Goal: Task Accomplishment & Management: Manage account settings

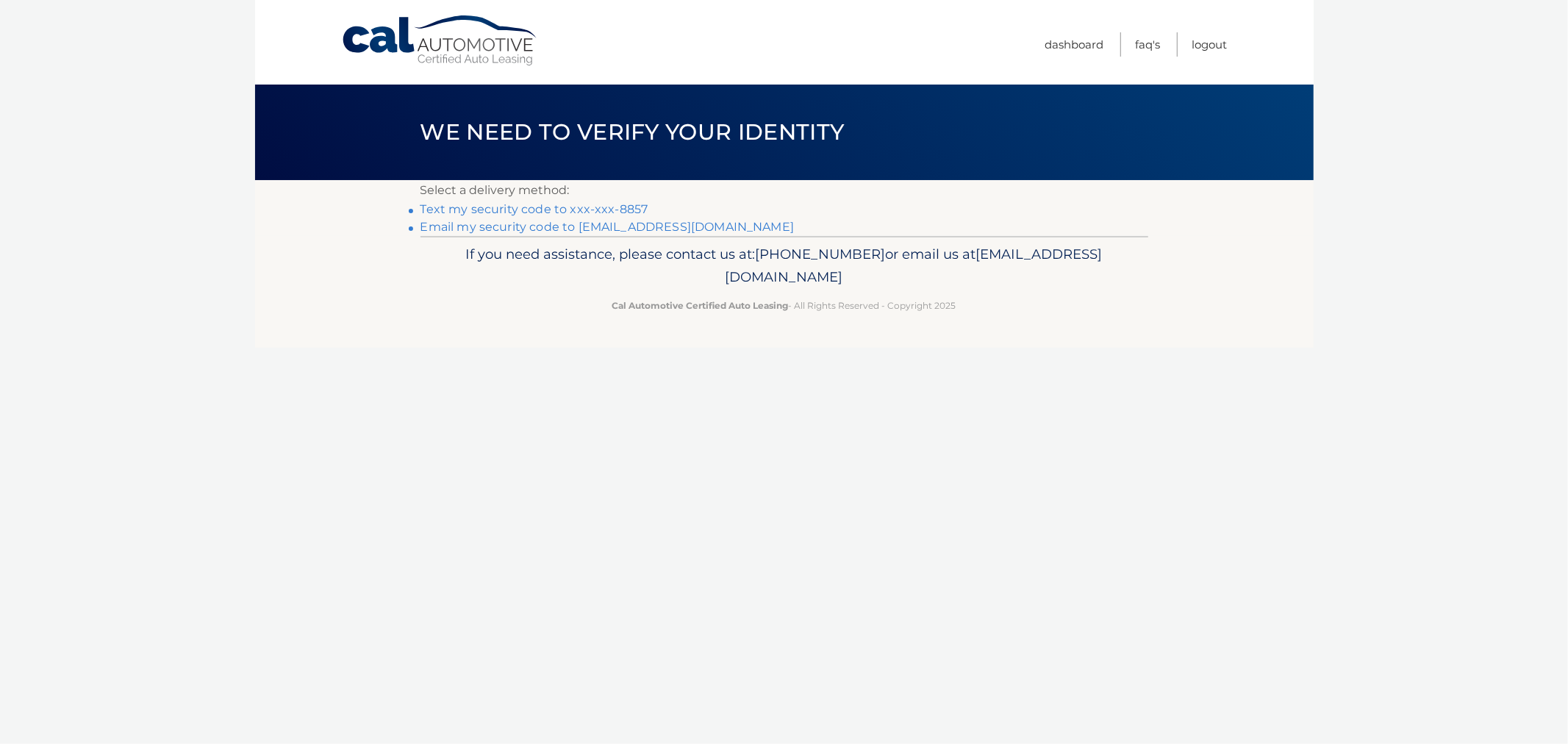
click at [576, 216] on link "Text my security code to xxx-xxx-8857" at bounding box center [534, 209] width 228 height 14
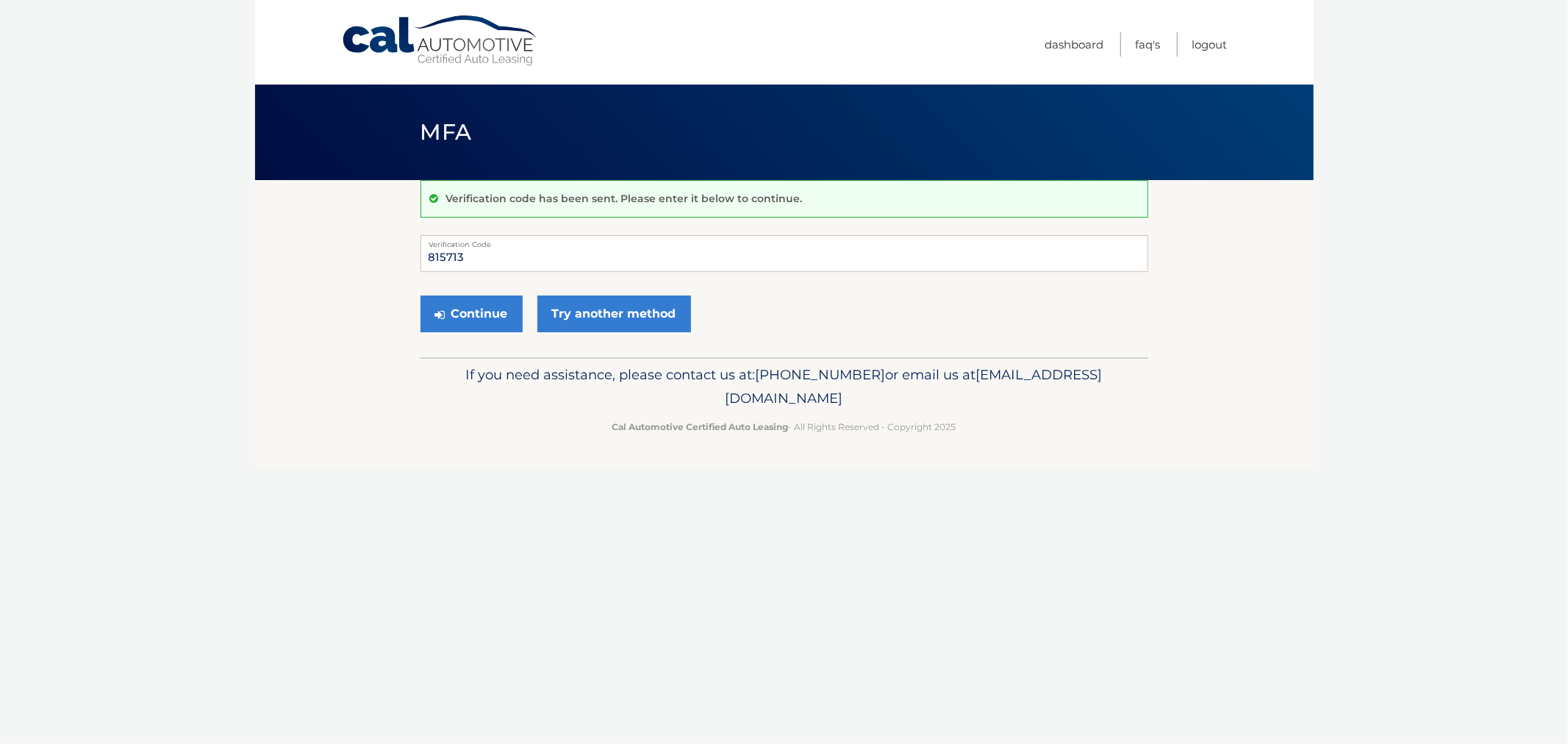
type input "815713"
click at [420, 296] on button "Continue" at bounding box center [471, 314] width 102 height 37
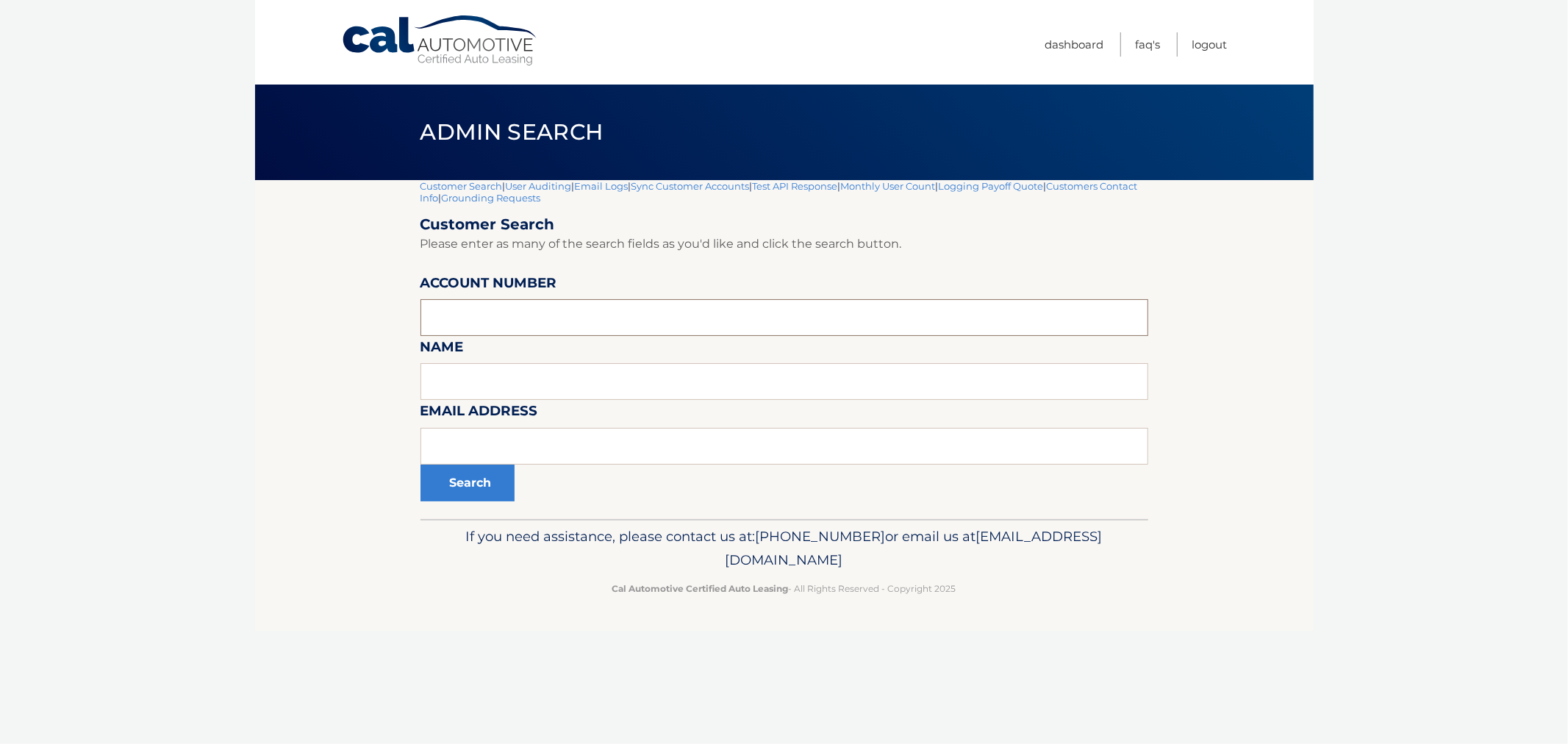
click at [496, 316] on input "text" at bounding box center [784, 317] width 727 height 37
paste input "44455526552"
type input "44455526552"
click at [479, 482] on button "Search" at bounding box center [467, 483] width 94 height 37
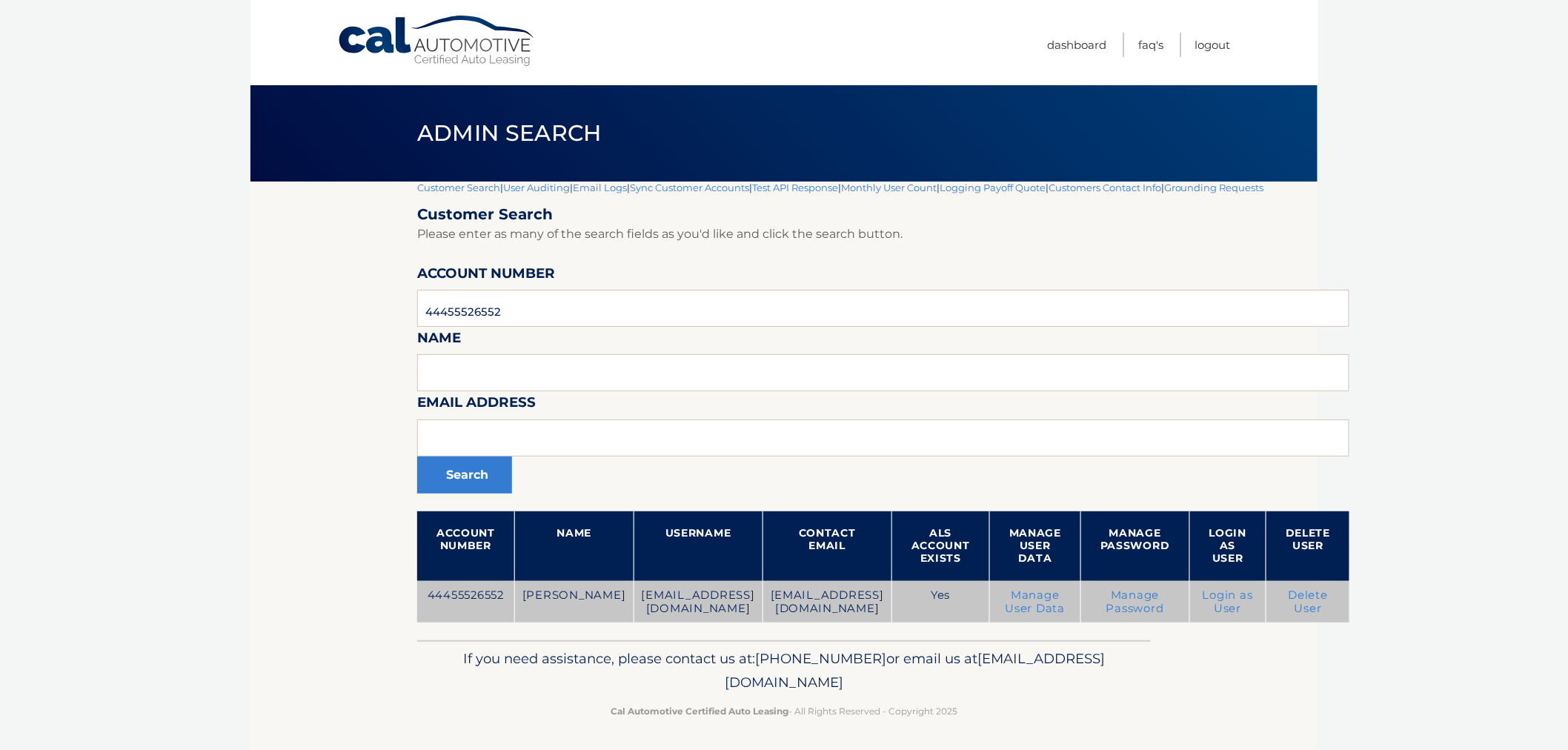
click at [1350, 606] on td "Delete User" at bounding box center [1308, 602] width 84 height 42
click at [1350, 615] on td "Delete User" at bounding box center [1308, 602] width 84 height 42
click at [1328, 603] on link "Delete User" at bounding box center [1308, 602] width 40 height 27
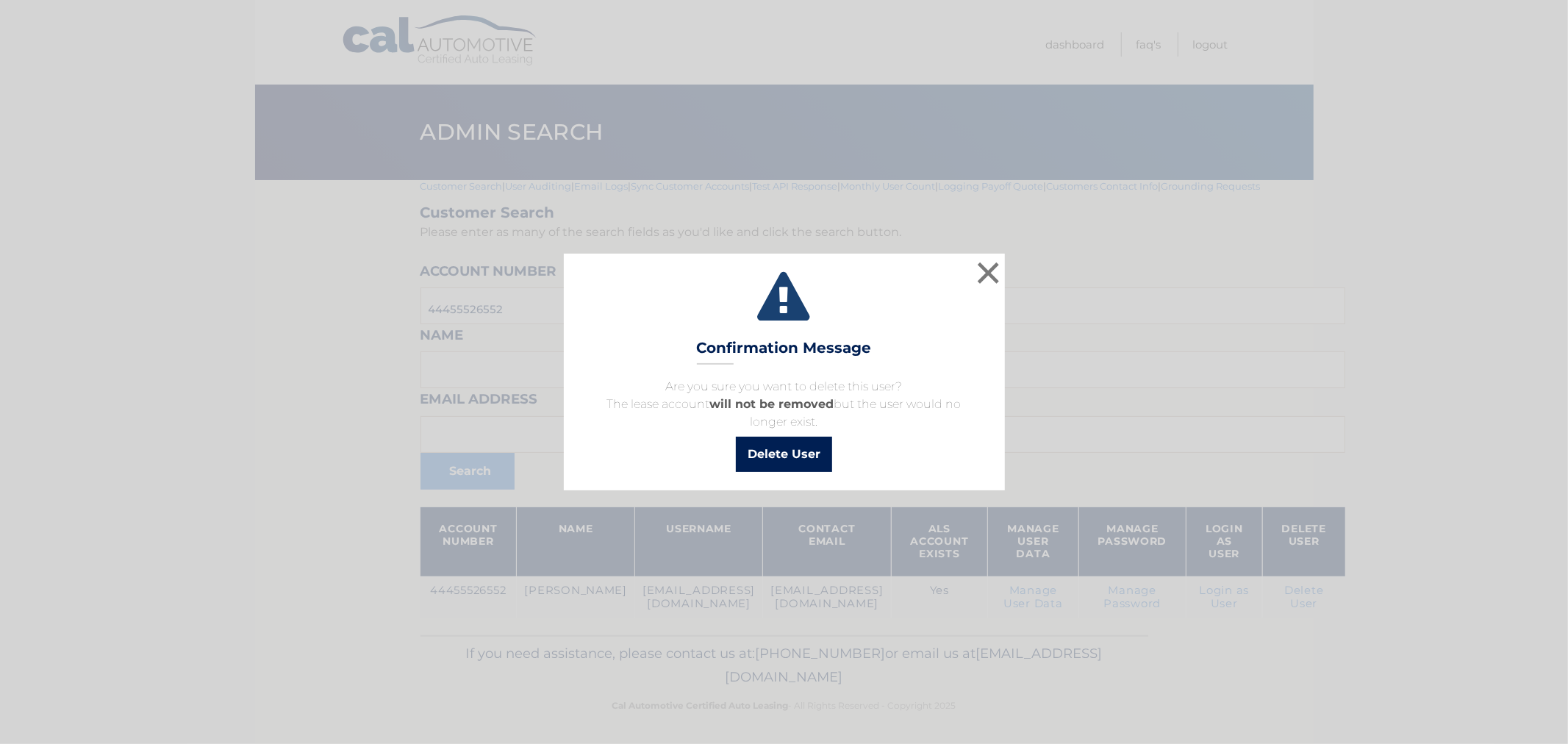
click at [795, 447] on button "Delete User" at bounding box center [784, 454] width 97 height 36
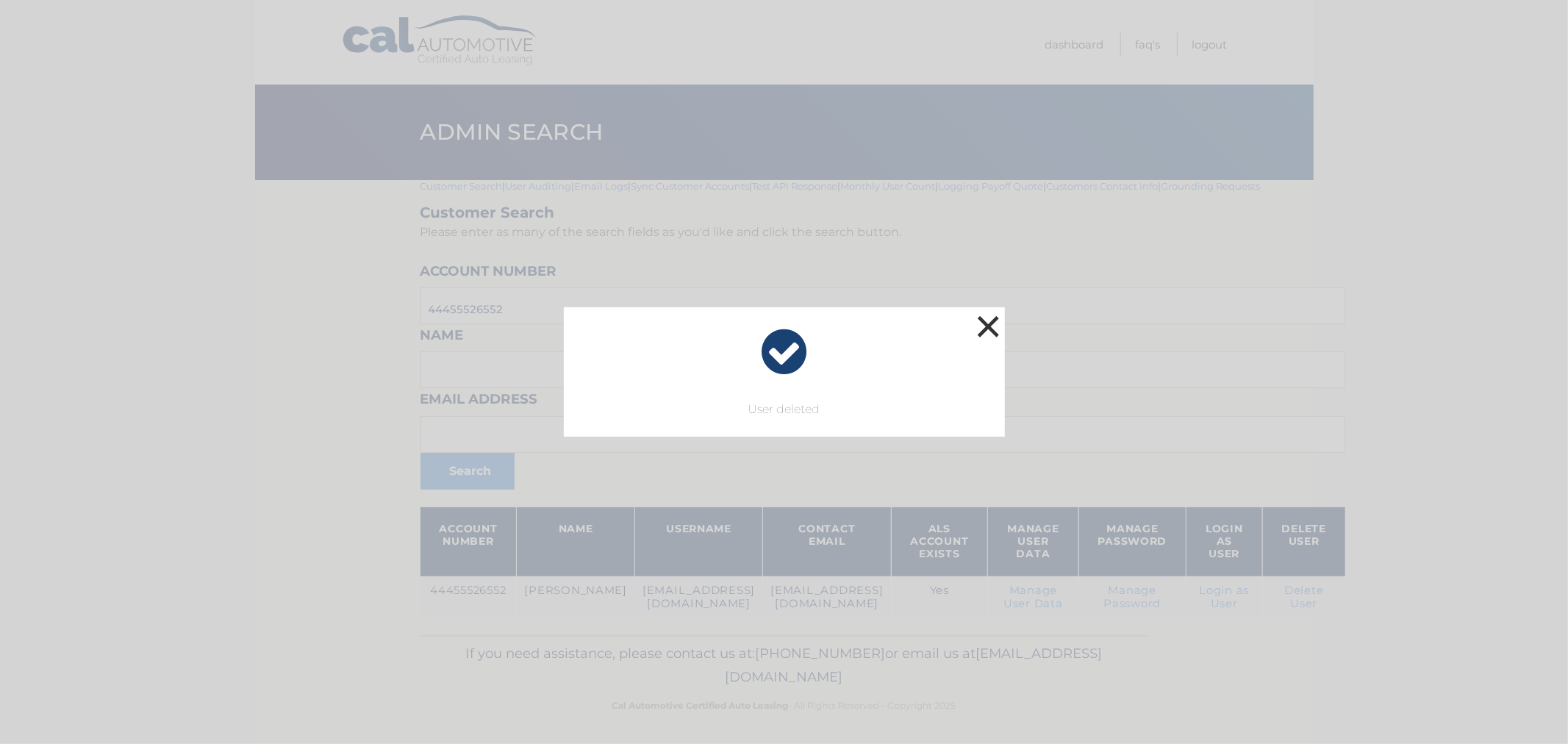
click at [987, 322] on button "×" at bounding box center [989, 327] width 30 height 30
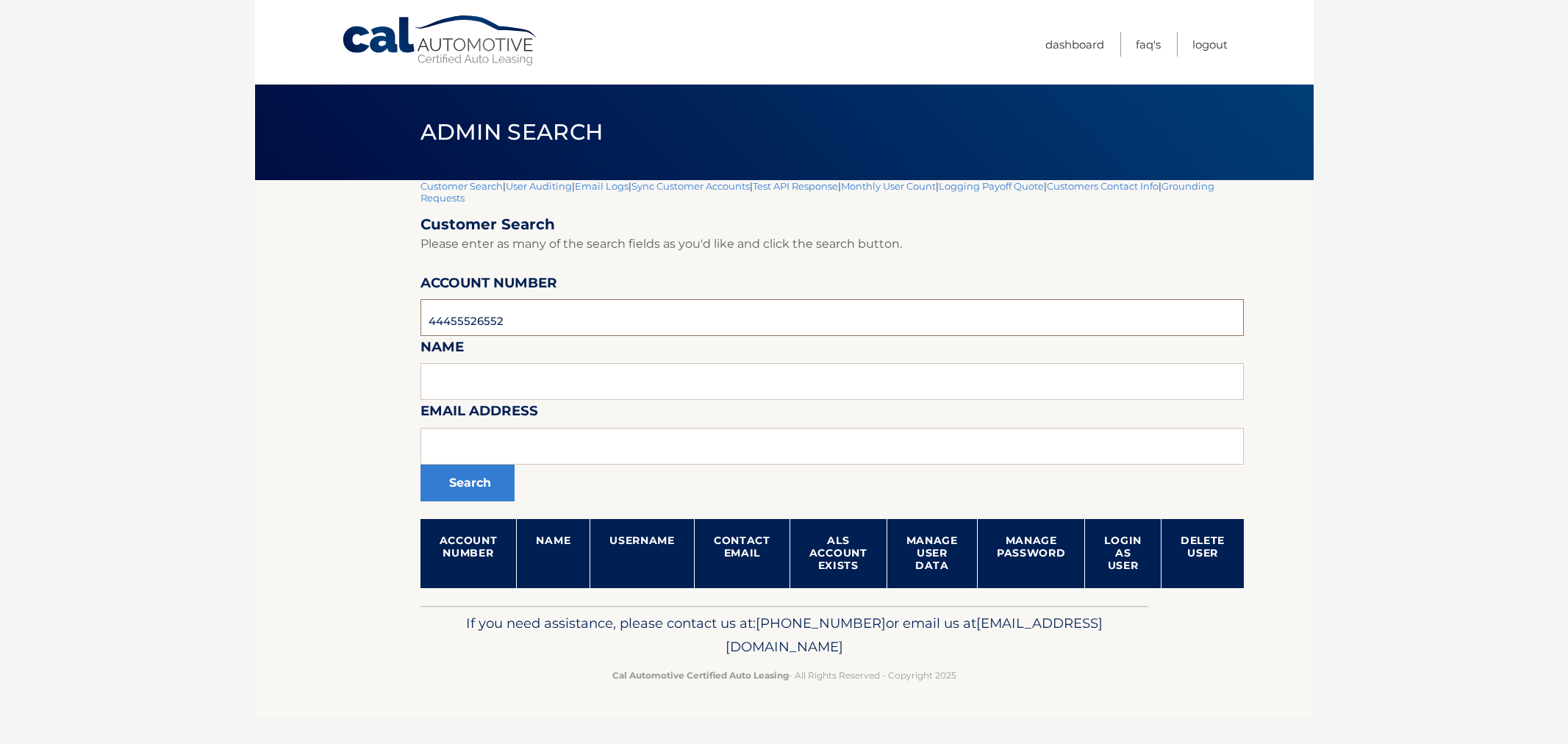
click at [449, 306] on input "44455526552" at bounding box center [832, 317] width 824 height 37
click at [513, 320] on input "44455526552" at bounding box center [832, 317] width 824 height 37
type input "44"
click at [480, 329] on input "44" at bounding box center [832, 317] width 824 height 37
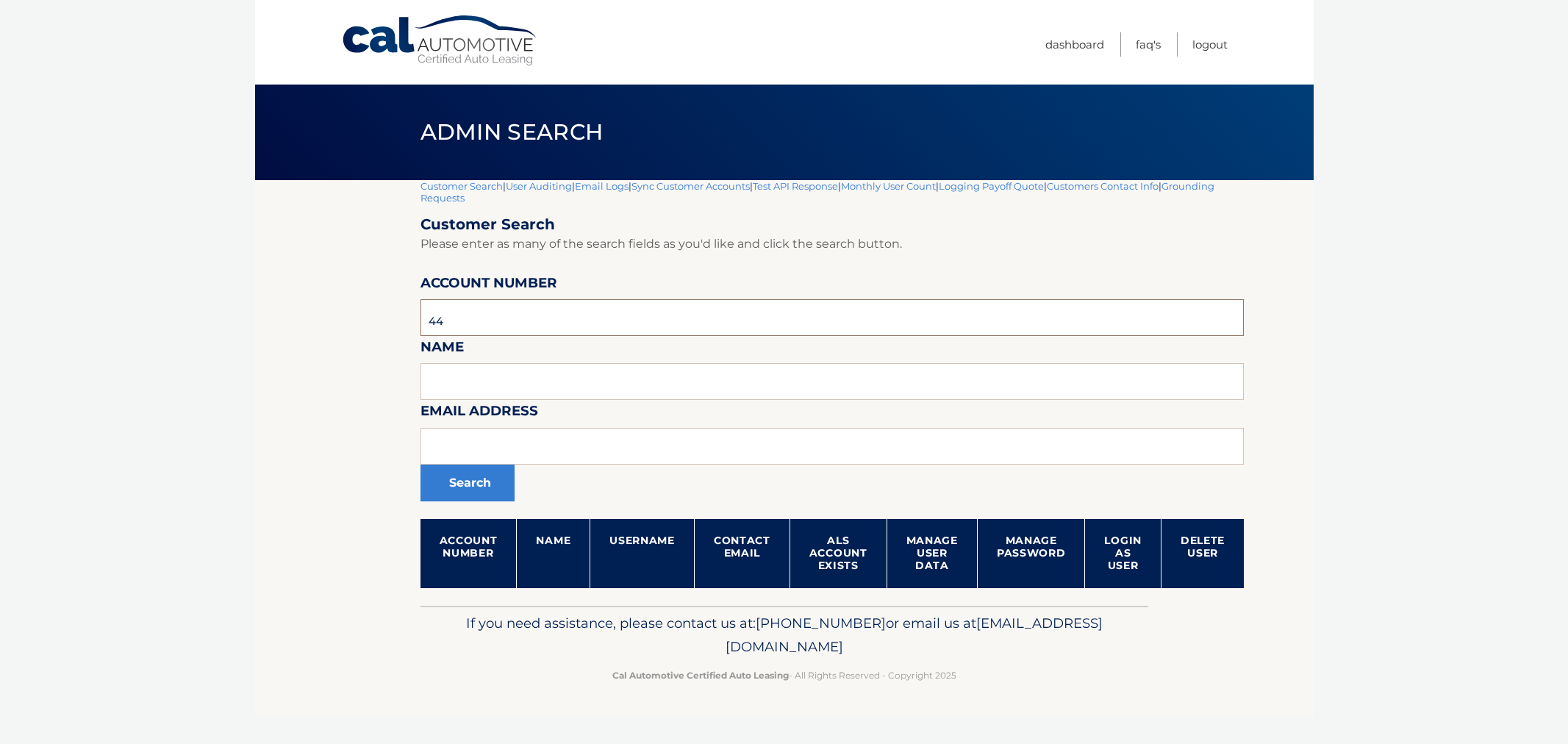
click at [480, 329] on input "44" at bounding box center [832, 317] width 824 height 37
click at [225, 317] on body "Cal Automotive Menu Dashboard FAQ's Logout |" at bounding box center [784, 372] width 1568 height 744
drag, startPoint x: 225, startPoint y: 317, endPoint x: 457, endPoint y: 395, distance: 244.8
click at [238, 319] on body "Cal Automotive Menu Dashboard FAQ's Logout |" at bounding box center [784, 372] width 1568 height 744
click at [479, 437] on input "text" at bounding box center [832, 446] width 824 height 37
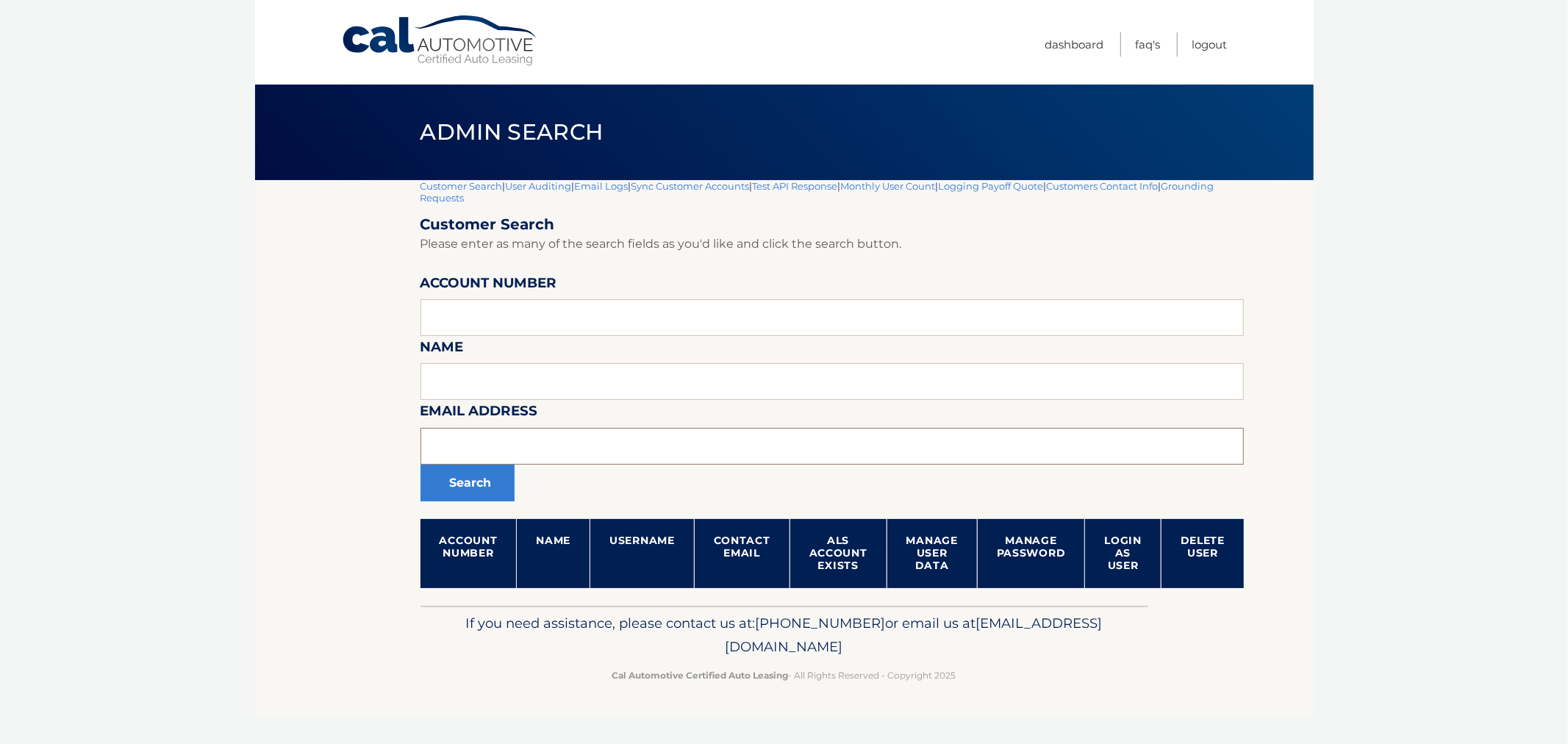
paste input "[EMAIL_ADDRESS][DOMAIN_NAME]"
type input "niserranocolon@gmail.com"
click at [473, 489] on button "Search" at bounding box center [467, 483] width 94 height 37
drag, startPoint x: 603, startPoint y: 439, endPoint x: 329, endPoint y: 436, distance: 274.0
click at [329, 436] on section "Customer Search | User Auditing | Email Logs | Sync Customer Accounts | Test AP…" at bounding box center [784, 393] width 1059 height 426
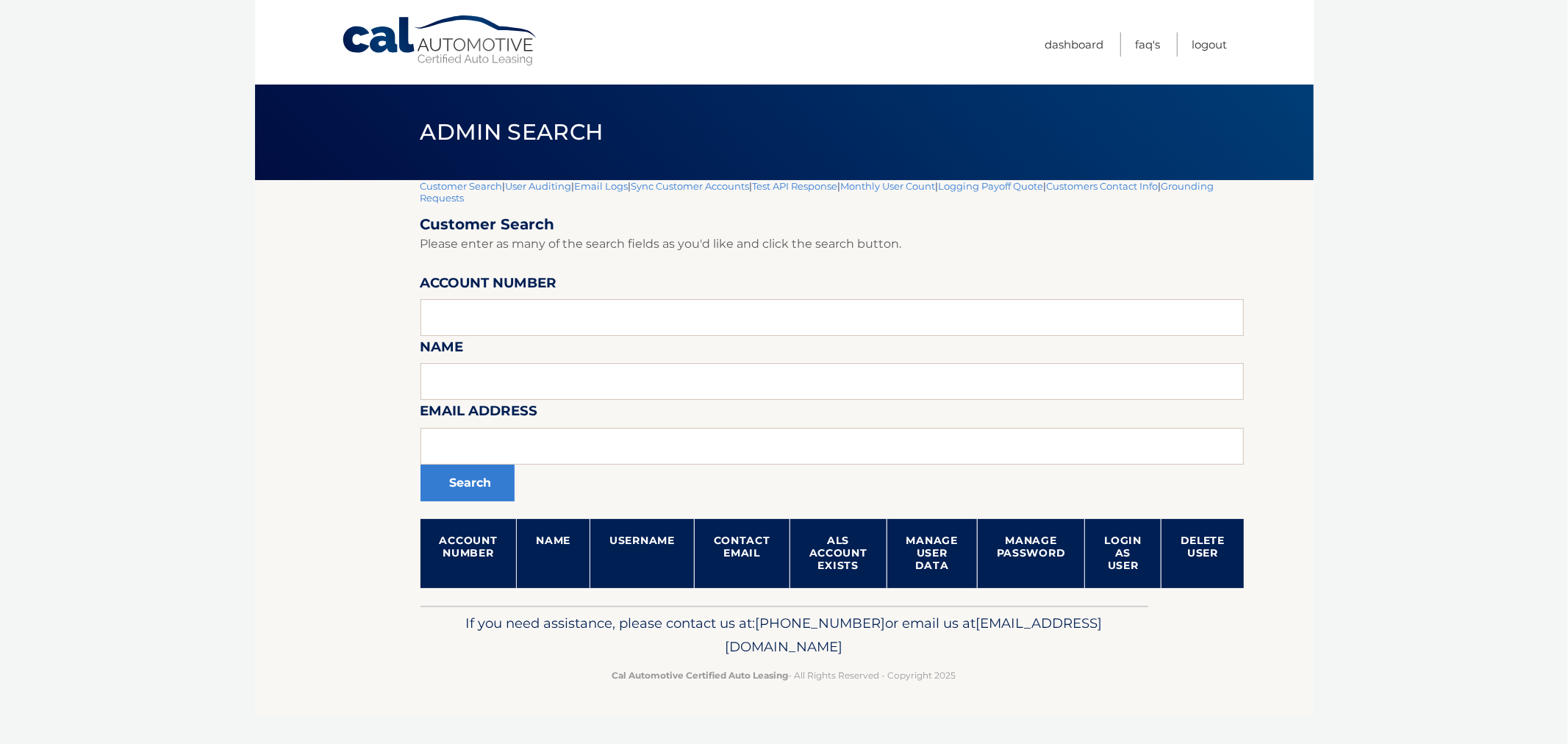
drag, startPoint x: 320, startPoint y: 435, endPoint x: 12, endPoint y: 422, distance: 308.3
click at [306, 434] on section "Customer Search | User Auditing | Email Logs | Sync Customer Accounts | Test AP…" at bounding box center [784, 393] width 1059 height 426
drag, startPoint x: 452, startPoint y: 187, endPoint x: 253, endPoint y: 191, distance: 199.0
click at [452, 187] on link "Customer Search" at bounding box center [462, 186] width 83 height 12
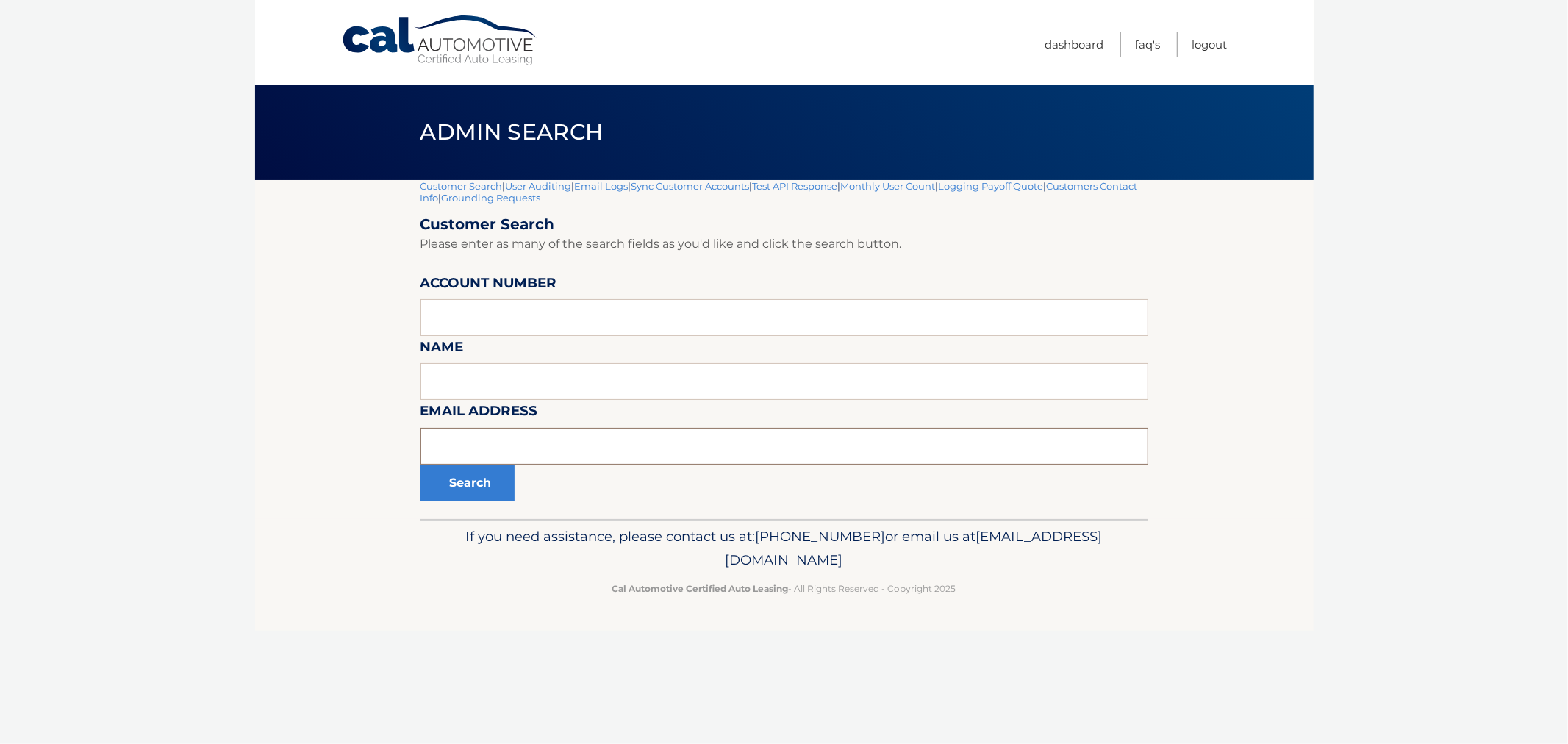
drag, startPoint x: 607, startPoint y: 439, endPoint x: 588, endPoint y: 448, distance: 21.0
click at [597, 444] on input "text" at bounding box center [784, 446] width 727 height 37
paste input "babkaprince@aol.com"
type input "babkaprince@aol.com"
click at [429, 483] on button "Search" at bounding box center [467, 483] width 94 height 37
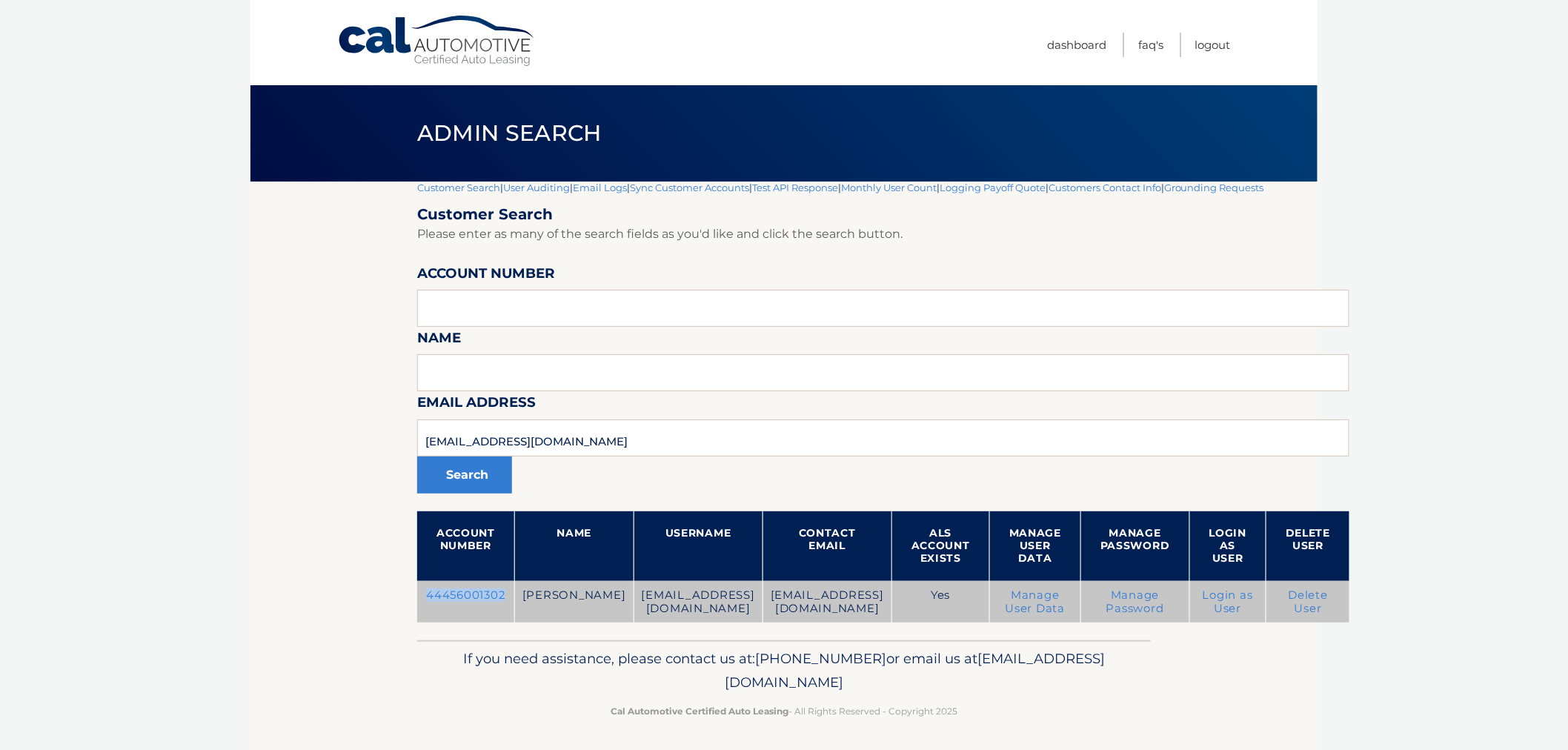
click at [484, 600] on td "44456001302" at bounding box center [465, 602] width 97 height 42
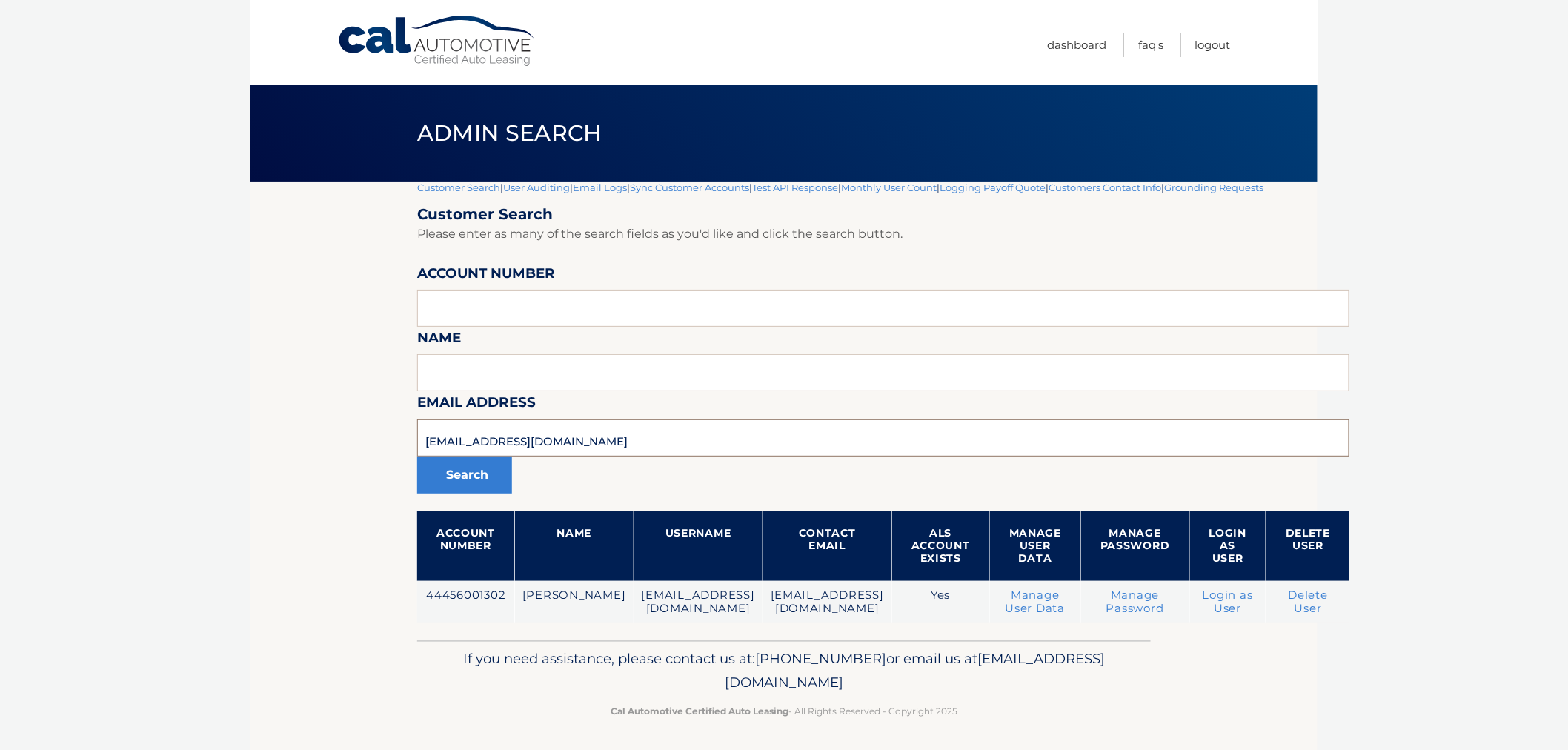
drag, startPoint x: 562, startPoint y: 447, endPoint x: 321, endPoint y: 431, distance: 241.5
click at [321, 431] on section "Customer Search | User Auditing | Email Logs | Sync Customer Accounts | Test AP…" at bounding box center [784, 410] width 1067 height 459
click at [693, 425] on input "text" at bounding box center [883, 438] width 932 height 37
paste input "[EMAIL_ADDRESS][DOMAIN_NAME]"
type input "gesl@aol.com"
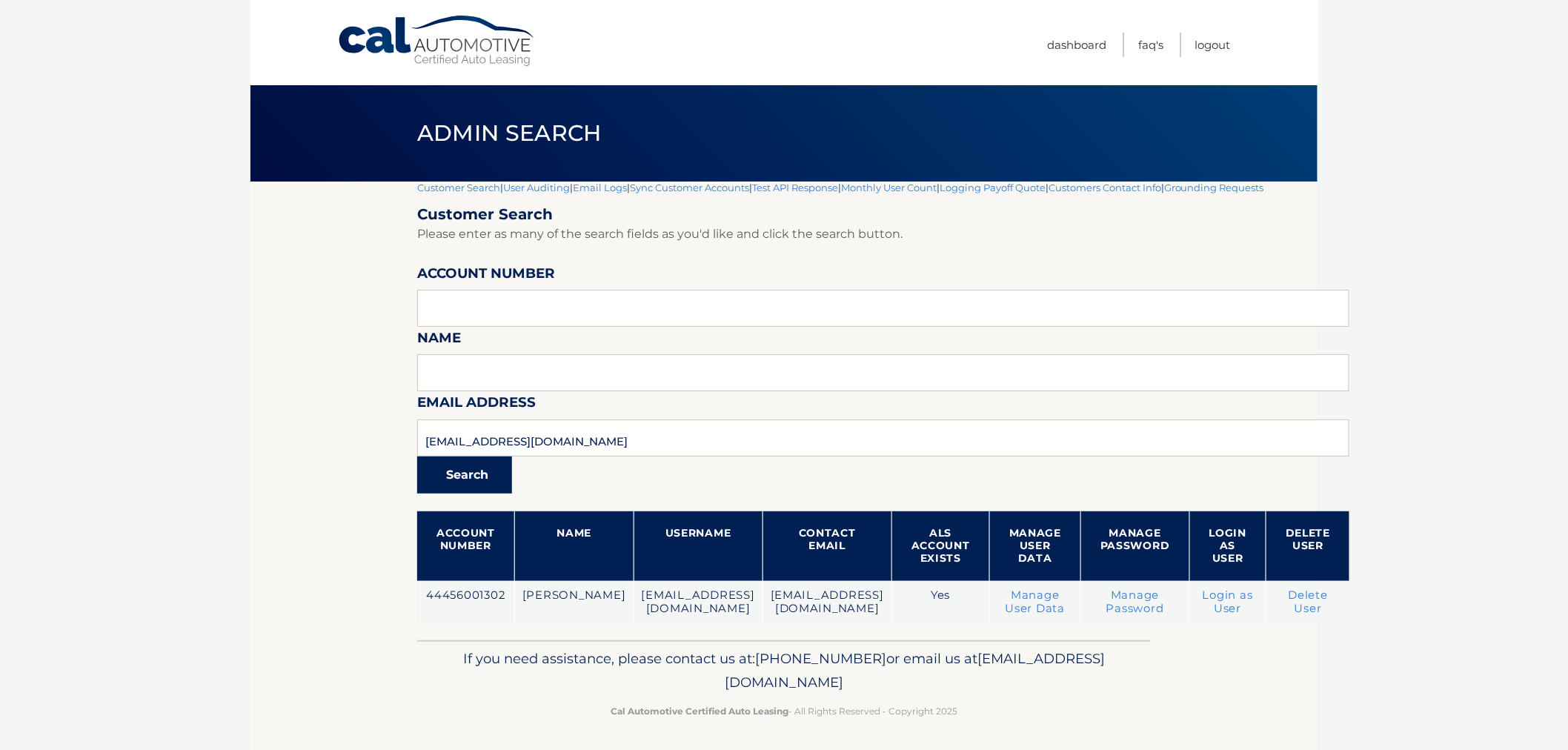
click at [456, 464] on button "Search" at bounding box center [464, 474] width 95 height 37
click at [468, 467] on button "Search" at bounding box center [464, 474] width 95 height 37
click at [557, 441] on input "gesl@aol.com" at bounding box center [883, 438] width 932 height 37
click at [482, 182] on link "Customer Search" at bounding box center [459, 187] width 83 height 12
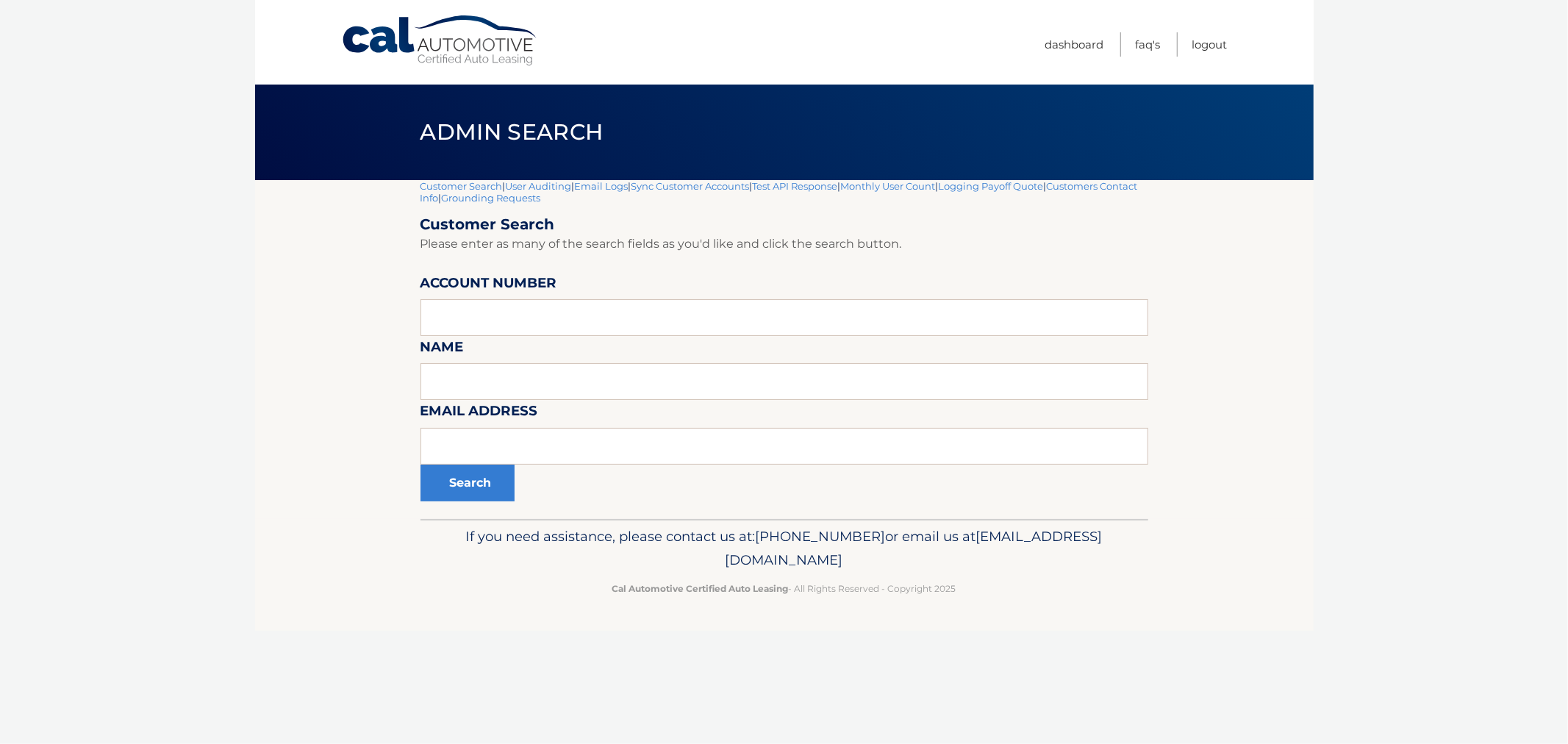
drag, startPoint x: 618, startPoint y: 282, endPoint x: 590, endPoint y: 319, distance: 46.4
click at [616, 285] on form "Customer Search Please enter as many of the search fields as you'd like and cli…" at bounding box center [784, 358] width 727 height 286
click at [590, 319] on input "text" at bounding box center [784, 317] width 727 height 37
click at [523, 430] on input "text" at bounding box center [784, 446] width 727 height 37
paste input "[EMAIL_ADDRESS][DOMAIN_NAME]"
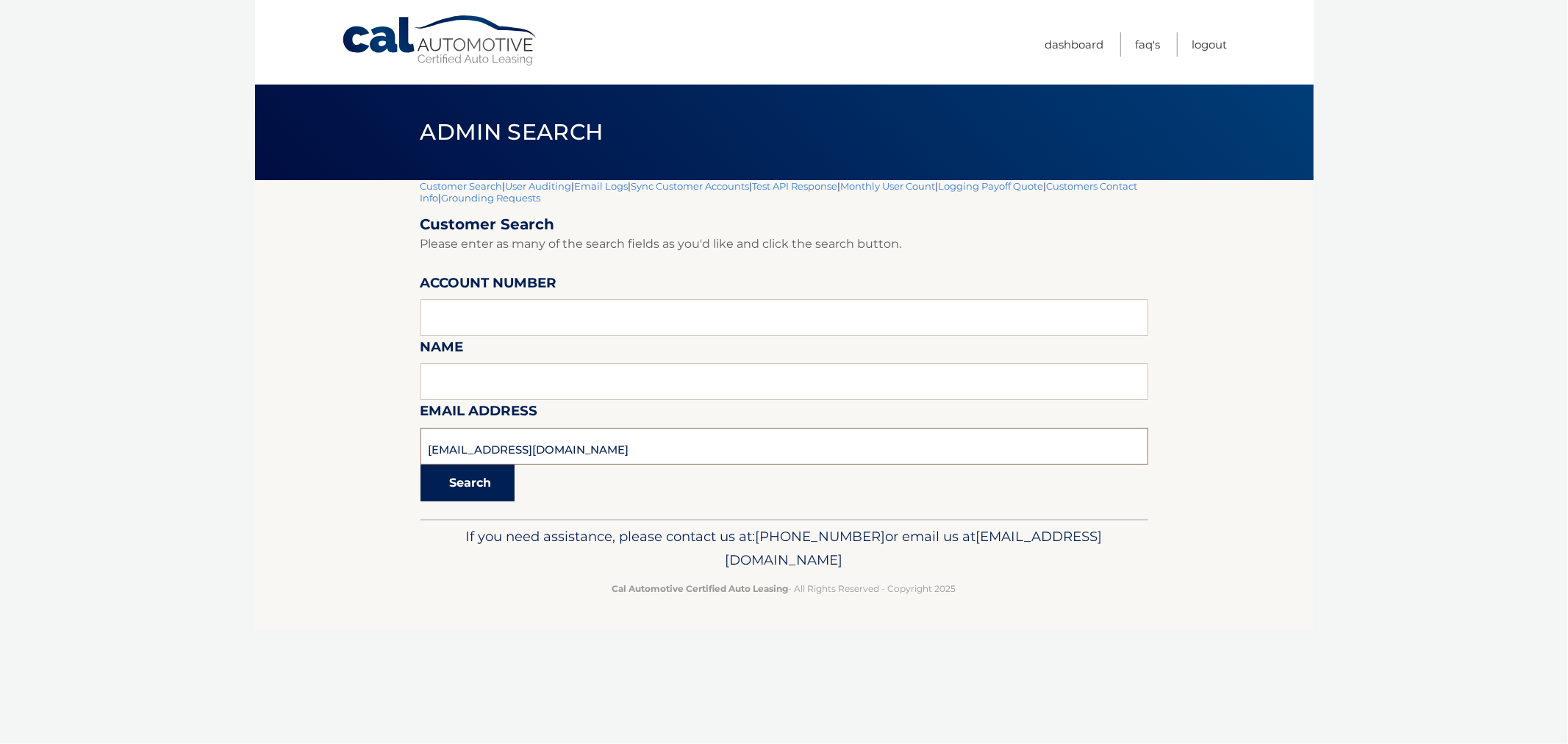
type input "[EMAIL_ADDRESS][DOMAIN_NAME]"
click at [505, 473] on button "Search" at bounding box center [467, 483] width 94 height 37
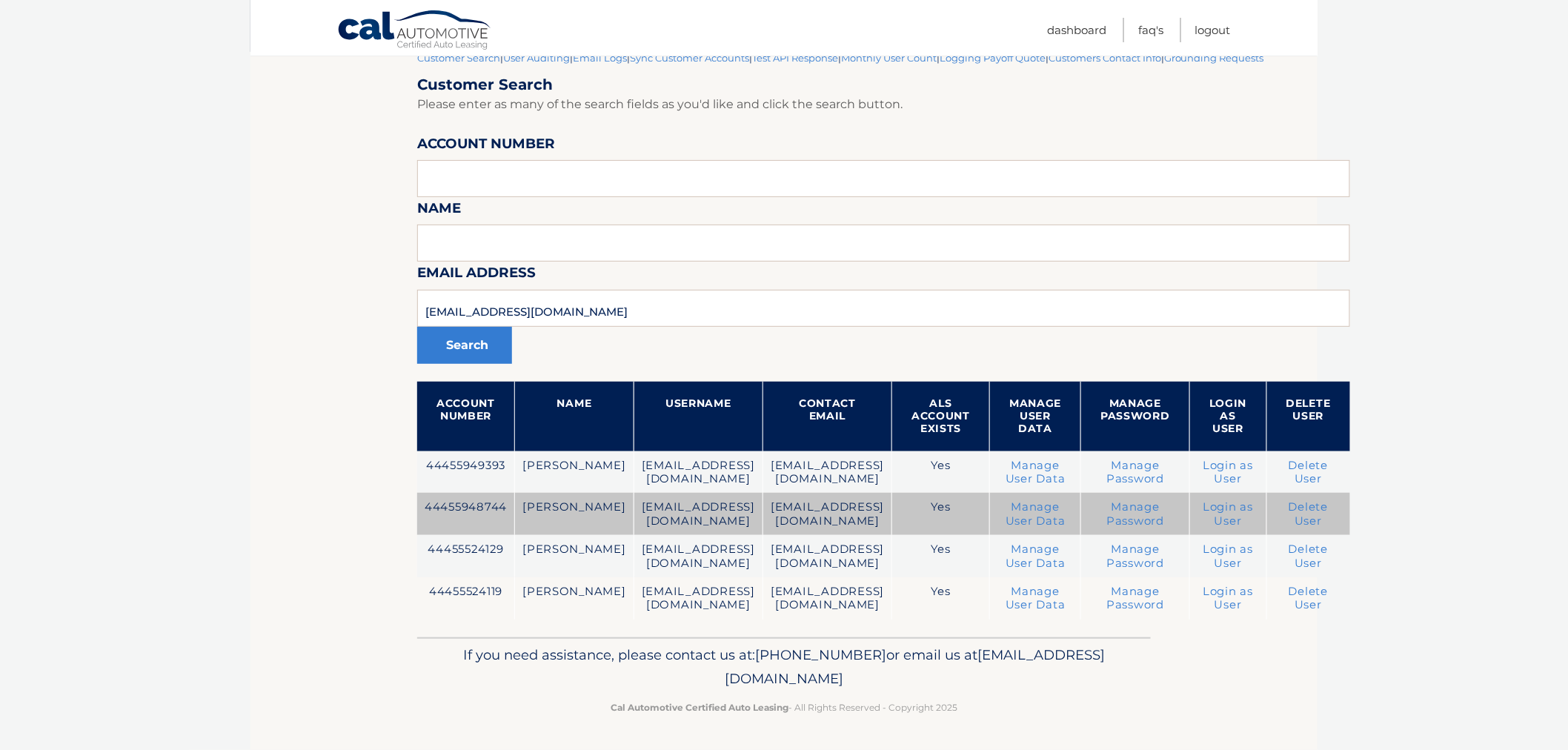
scroll to position [139, 0]
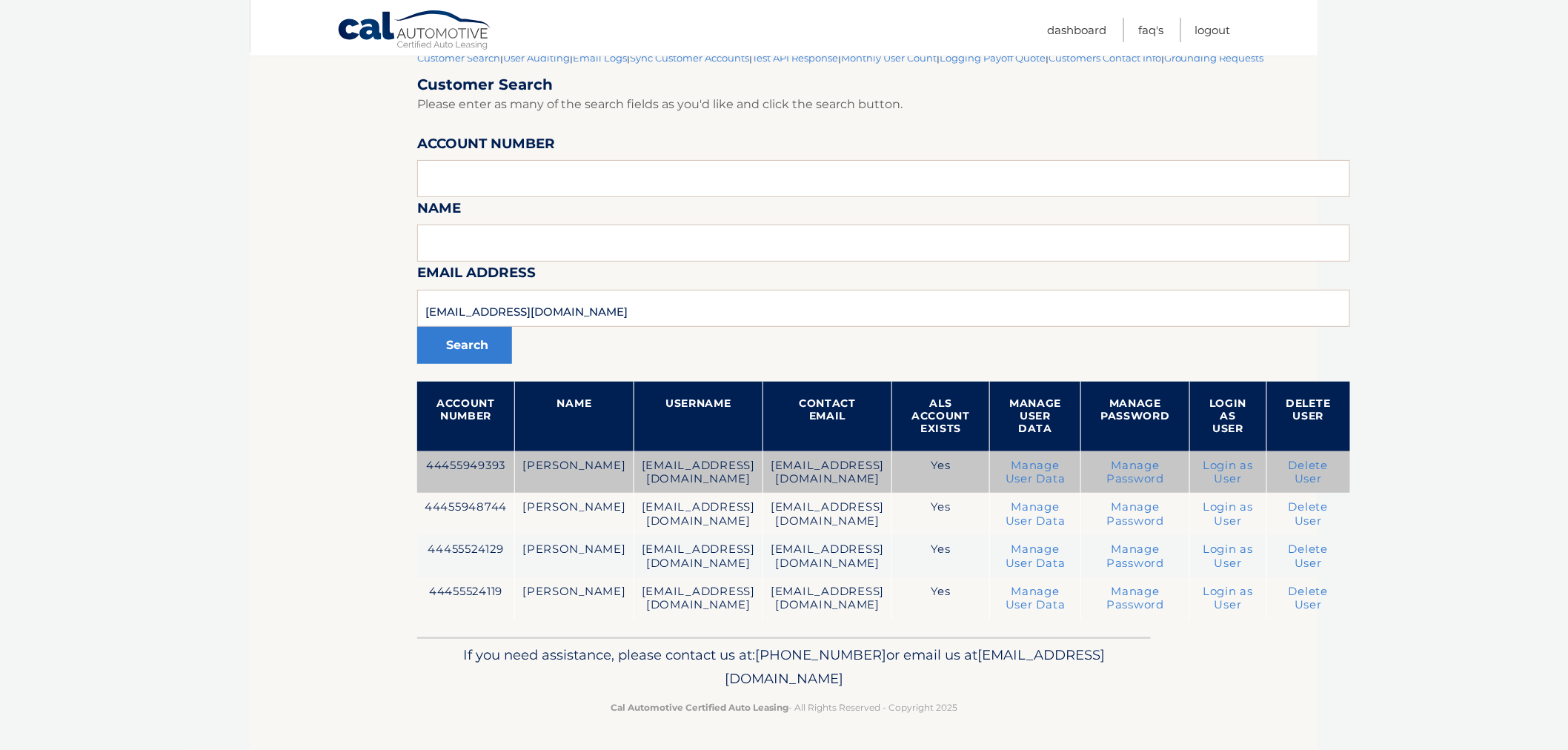
click at [482, 468] on td "44455949393" at bounding box center [466, 472] width 98 height 42
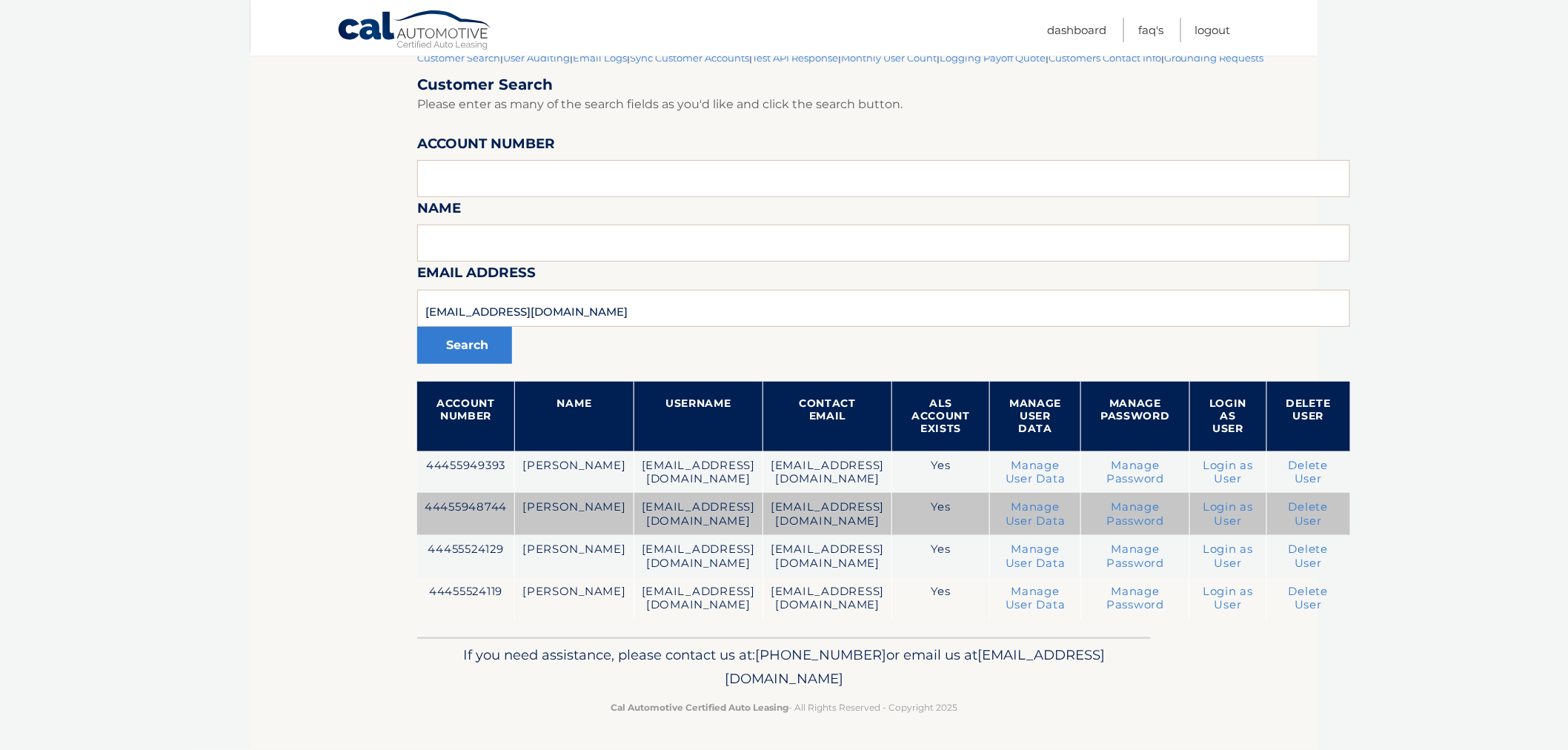
click at [465, 498] on td "44455948744" at bounding box center [466, 514] width 98 height 42
copy td "44455948744"
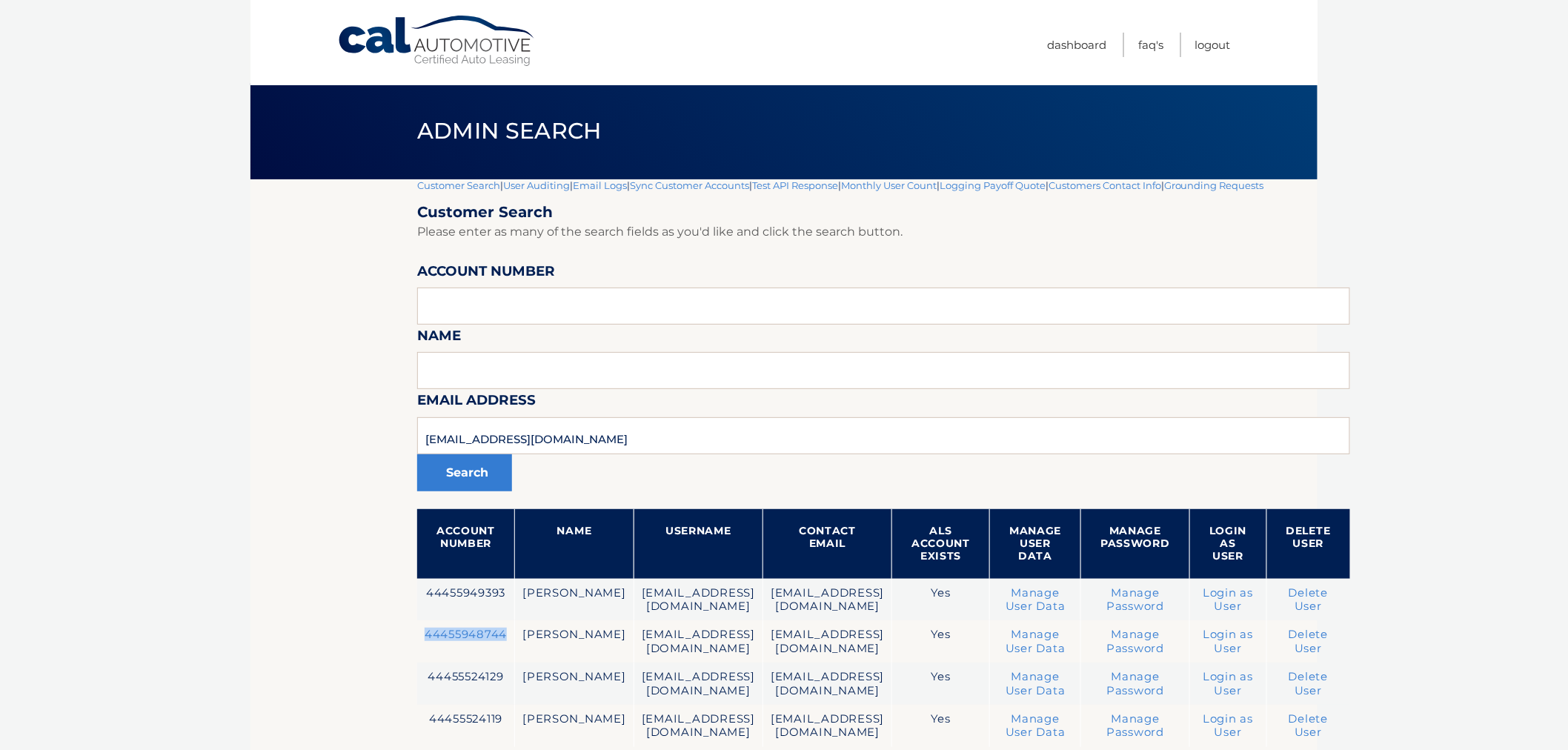
scroll to position [0, 0]
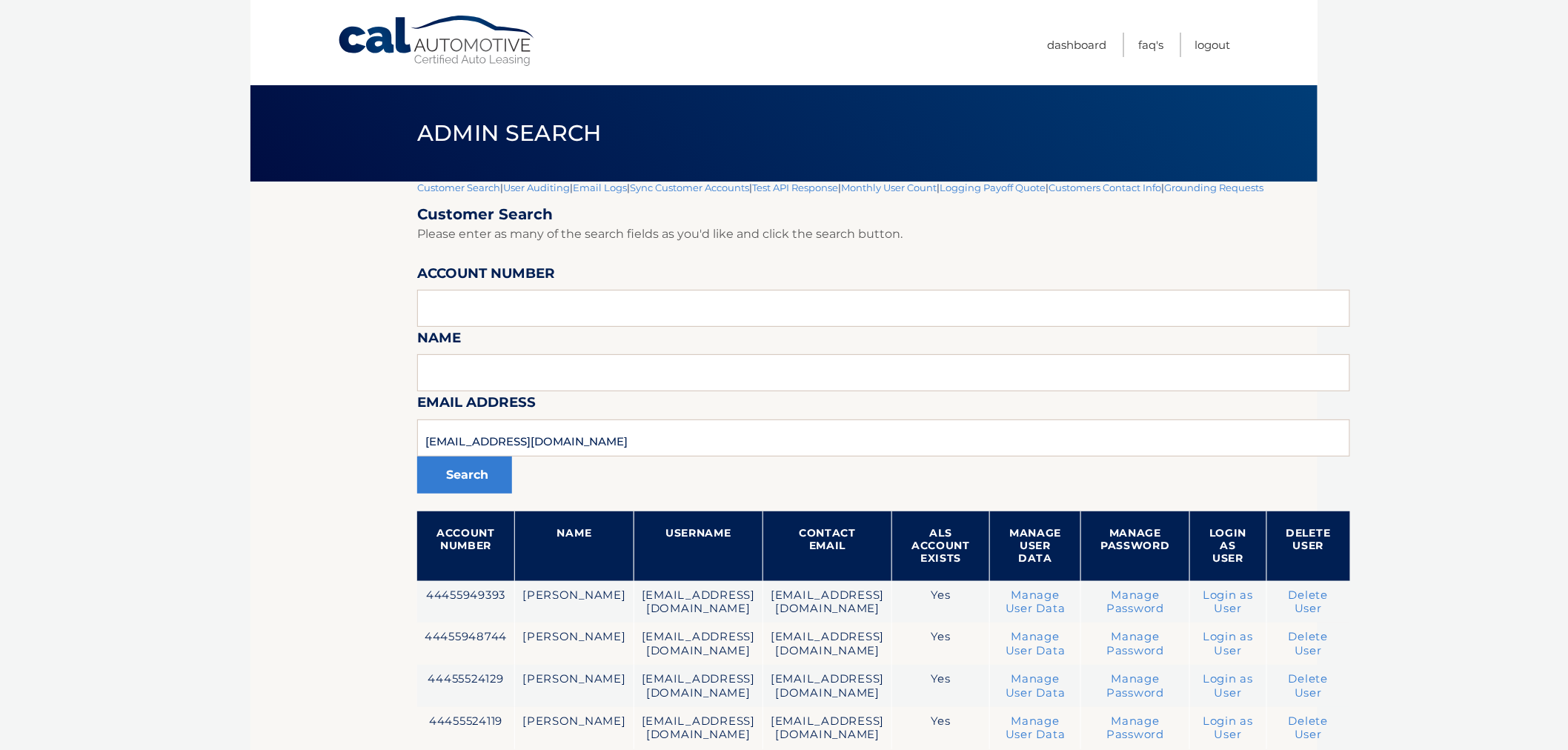
click at [457, 178] on header "Admin Search" at bounding box center [783, 133] width 733 height 97
click at [479, 189] on link "Customer Search" at bounding box center [459, 187] width 83 height 12
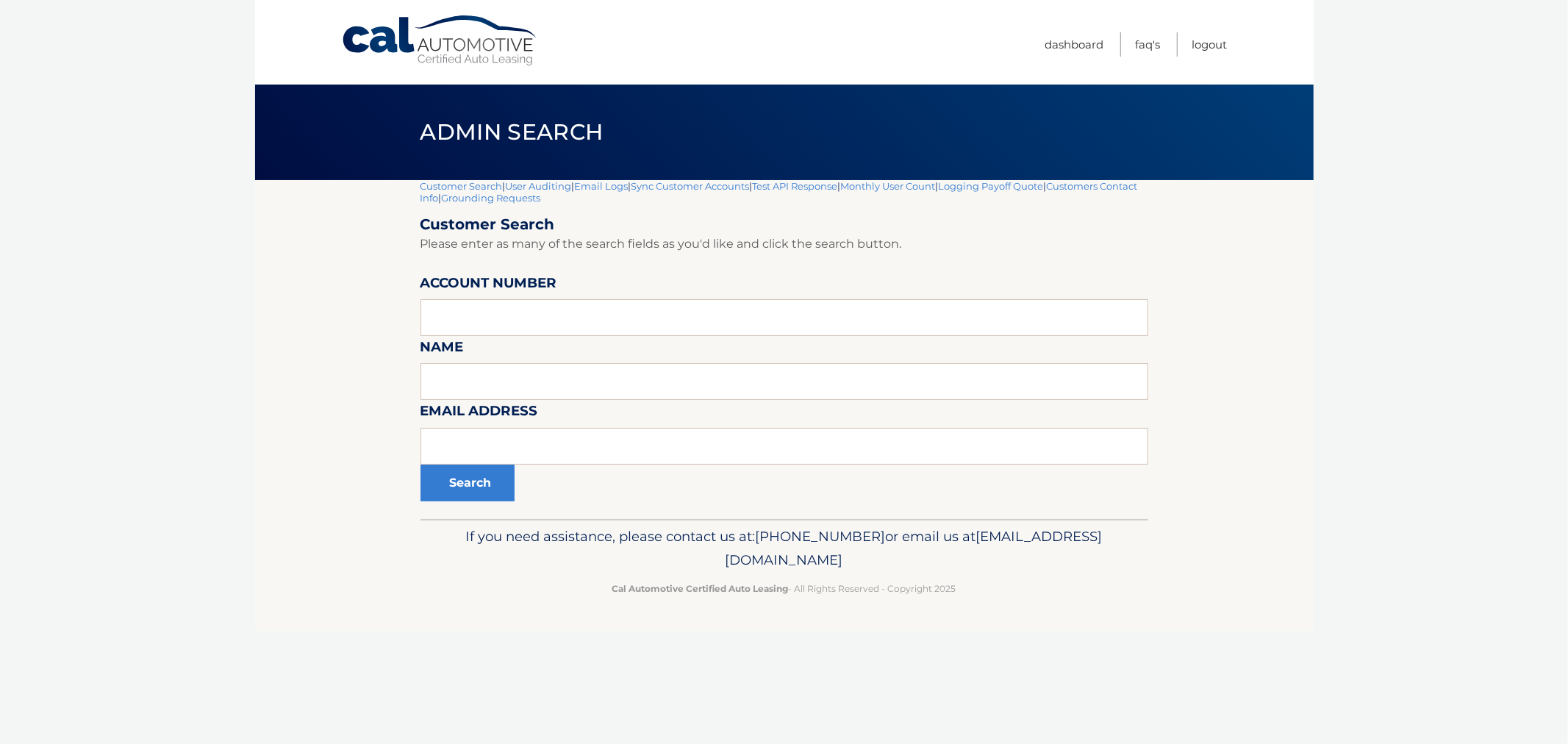
click at [626, 468] on div "Search" at bounding box center [784, 483] width 727 height 37
click at [627, 452] on input "text" at bounding box center [784, 446] width 727 height 37
paste input "[EMAIL_ADDRESS][DOMAIN_NAME]>"
type input "[EMAIL_ADDRESS][DOMAIN_NAME]"
click at [420, 465] on button "Search" at bounding box center [467, 483] width 94 height 37
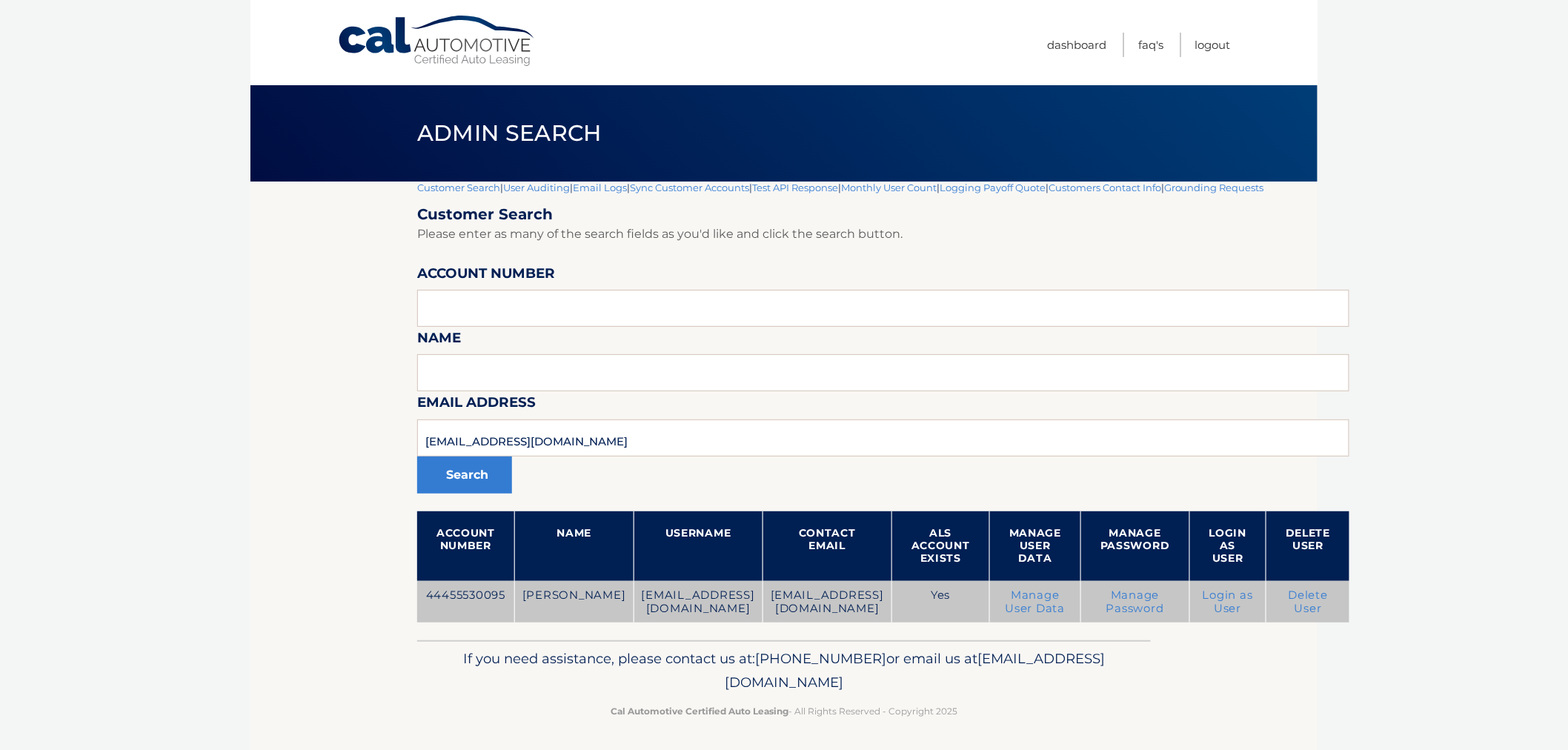
click at [470, 598] on td "44455530095" at bounding box center [465, 602] width 97 height 42
copy td "44455530095"
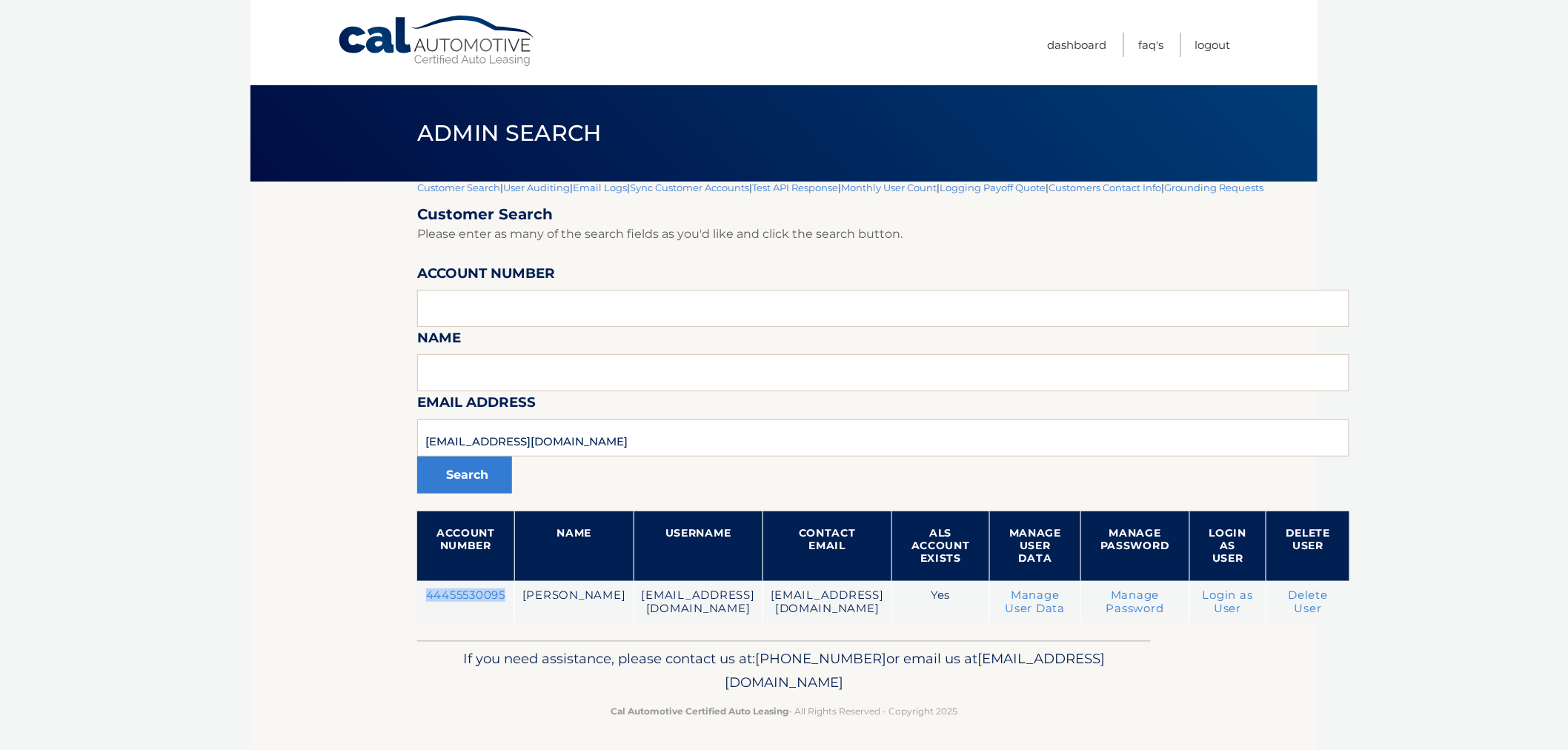
click at [426, 187] on link "Customer Search" at bounding box center [459, 187] width 83 height 12
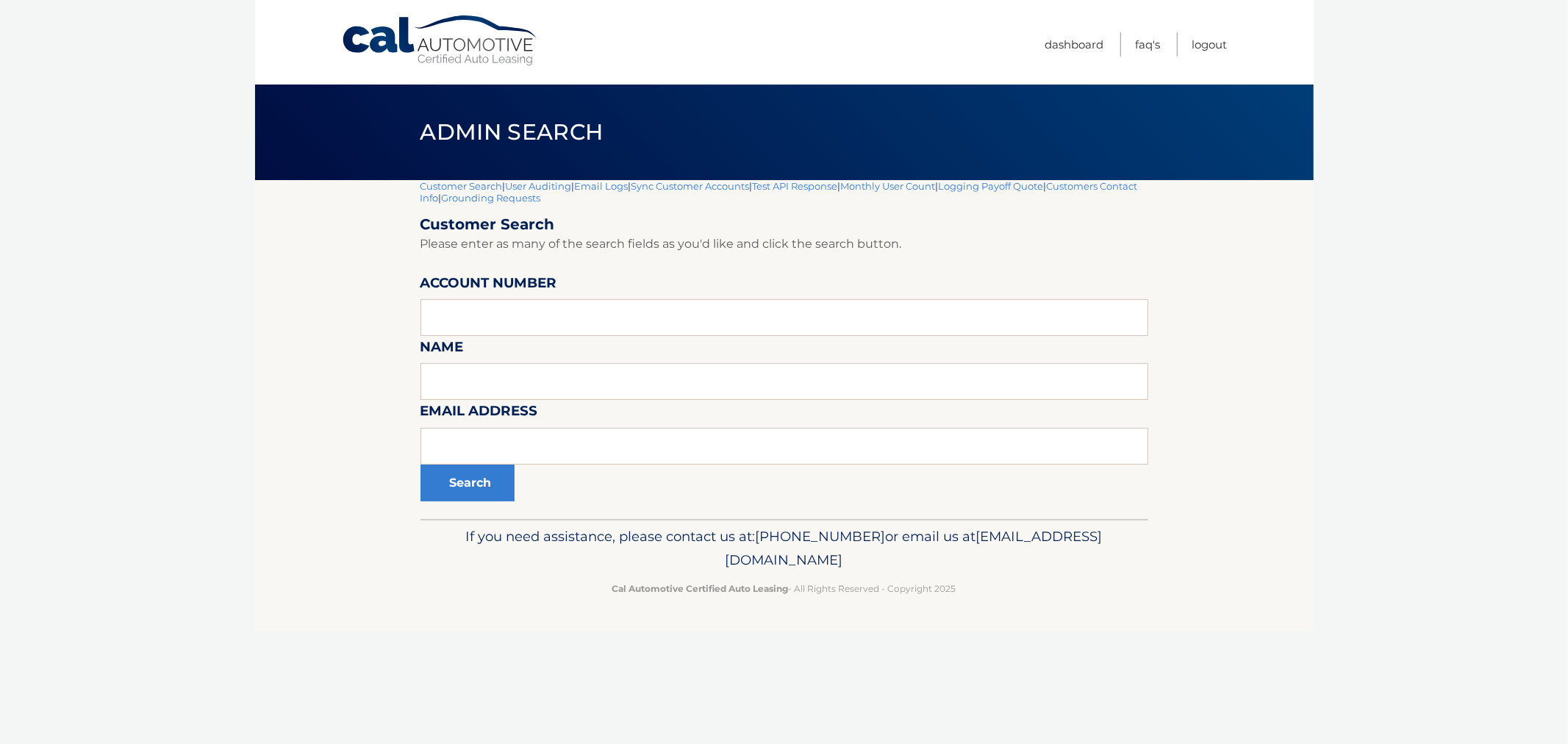
click at [405, 180] on div "Cal Automotive Menu Dashboard FAQ's Logout |" at bounding box center [784, 372] width 1059 height 744
click at [398, 141] on div "Admin Search" at bounding box center [784, 132] width 1059 height 96
drag, startPoint x: 405, startPoint y: 117, endPoint x: 1053, endPoint y: 615, distance: 817.3
click at [1053, 615] on div "Cal Automotive Menu Dashboard FAQ's Logout |" at bounding box center [784, 372] width 1059 height 744
click at [1053, 615] on footer "If you need assistance, please contact us at: [PHONE_NUMBER] or email us at [EM…" at bounding box center [784, 575] width 1059 height 111
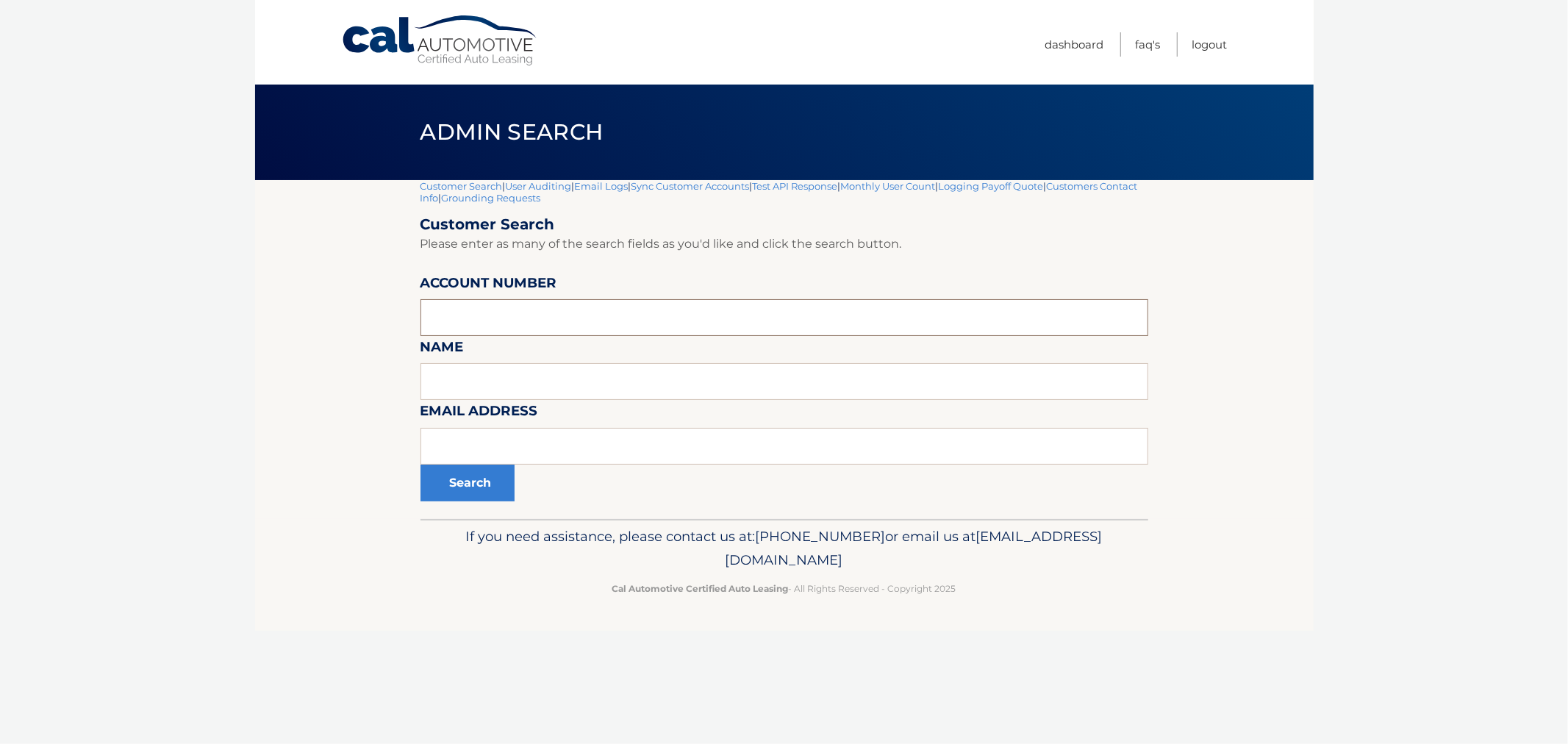
click at [623, 301] on input "text" at bounding box center [784, 317] width 727 height 37
paste input "44456017450"
type input "44456017450"
click at [483, 459] on input "text" at bounding box center [784, 446] width 727 height 37
click at [484, 474] on button "Search" at bounding box center [467, 483] width 94 height 37
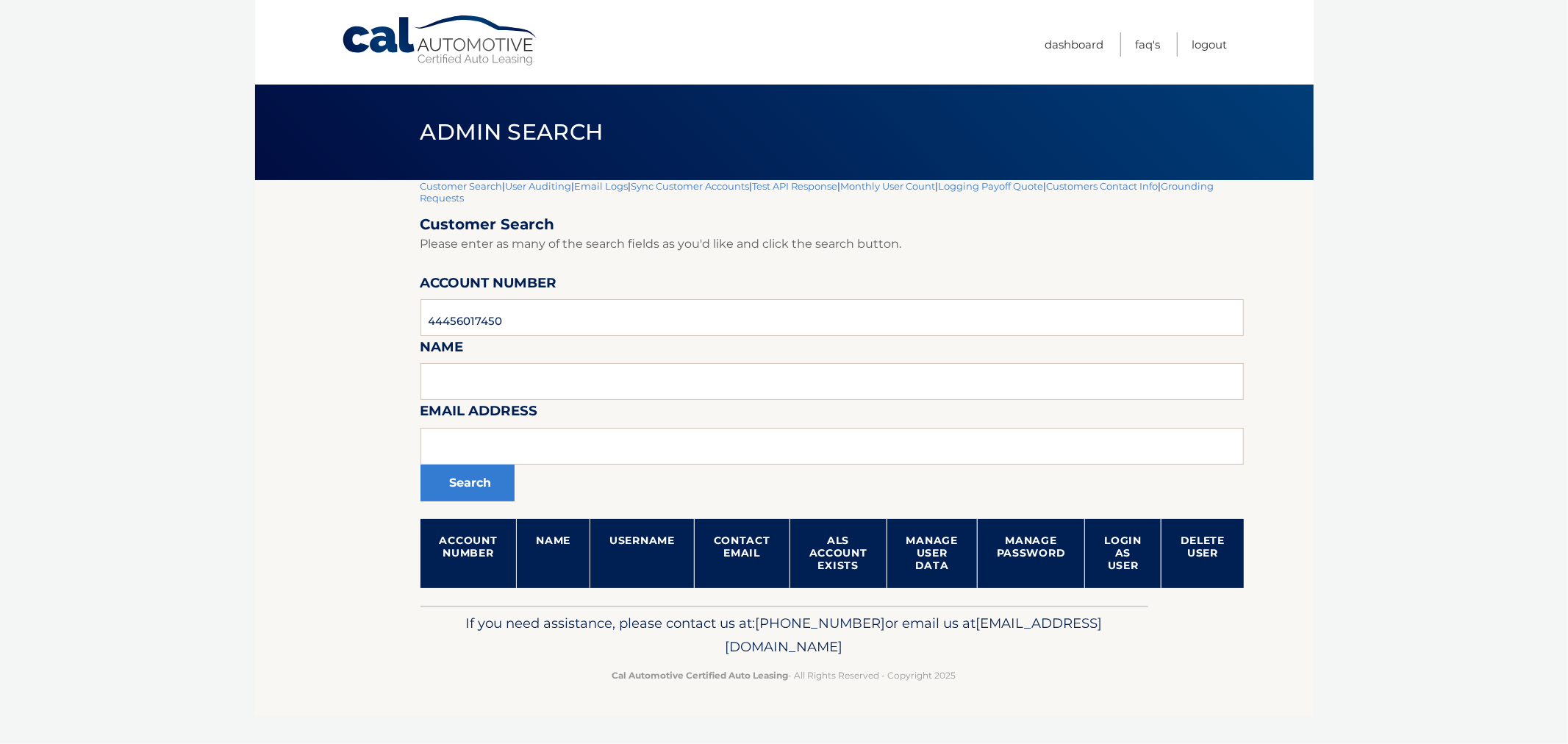
click at [301, 462] on section "Customer Search | User Auditing | Email Logs | Sync Customer Accounts | Test AP…" at bounding box center [784, 393] width 1059 height 426
drag, startPoint x: 410, startPoint y: 122, endPoint x: 1005, endPoint y: 672, distance: 810.3
click at [1005, 672] on div "Cal Automotive Menu Dashboard FAQ's Logout |" at bounding box center [784, 372] width 1059 height 744
click at [1004, 672] on p "Cal Automotive Certified Auto Leasing - All Rights Reserved - Copyright 2025" at bounding box center [784, 675] width 708 height 16
click at [990, 690] on footer "If you need assistance, please contact us at: [PHONE_NUMBER] or email us at [EM…" at bounding box center [784, 661] width 1059 height 111
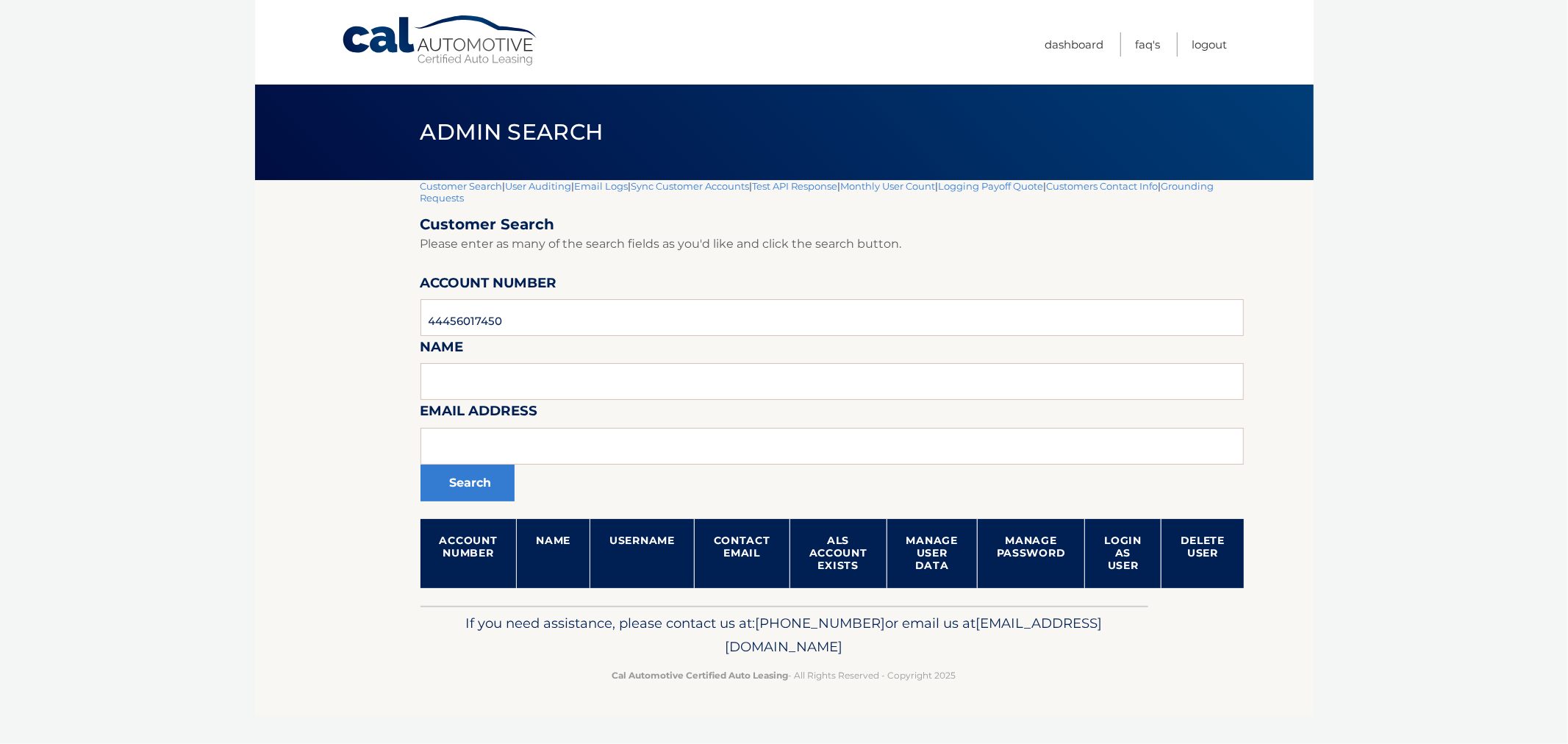
click at [990, 690] on footer "If you need assistance, please contact us at: [PHONE_NUMBER] or email us at [EM…" at bounding box center [784, 661] width 1059 height 111
click at [989, 690] on footer "If you need assistance, please contact us at: [PHONE_NUMBER] or email us at [EM…" at bounding box center [784, 661] width 1059 height 111
click at [988, 674] on p "Cal Automotive Certified Auto Leasing - All Rights Reserved - Copyright 2025" at bounding box center [784, 675] width 708 height 16
drag, startPoint x: 997, startPoint y: 681, endPoint x: 423, endPoint y: 126, distance: 798.4
click at [423, 126] on div "Cal Automotive Menu Dashboard FAQ's Logout |" at bounding box center [784, 372] width 1059 height 744
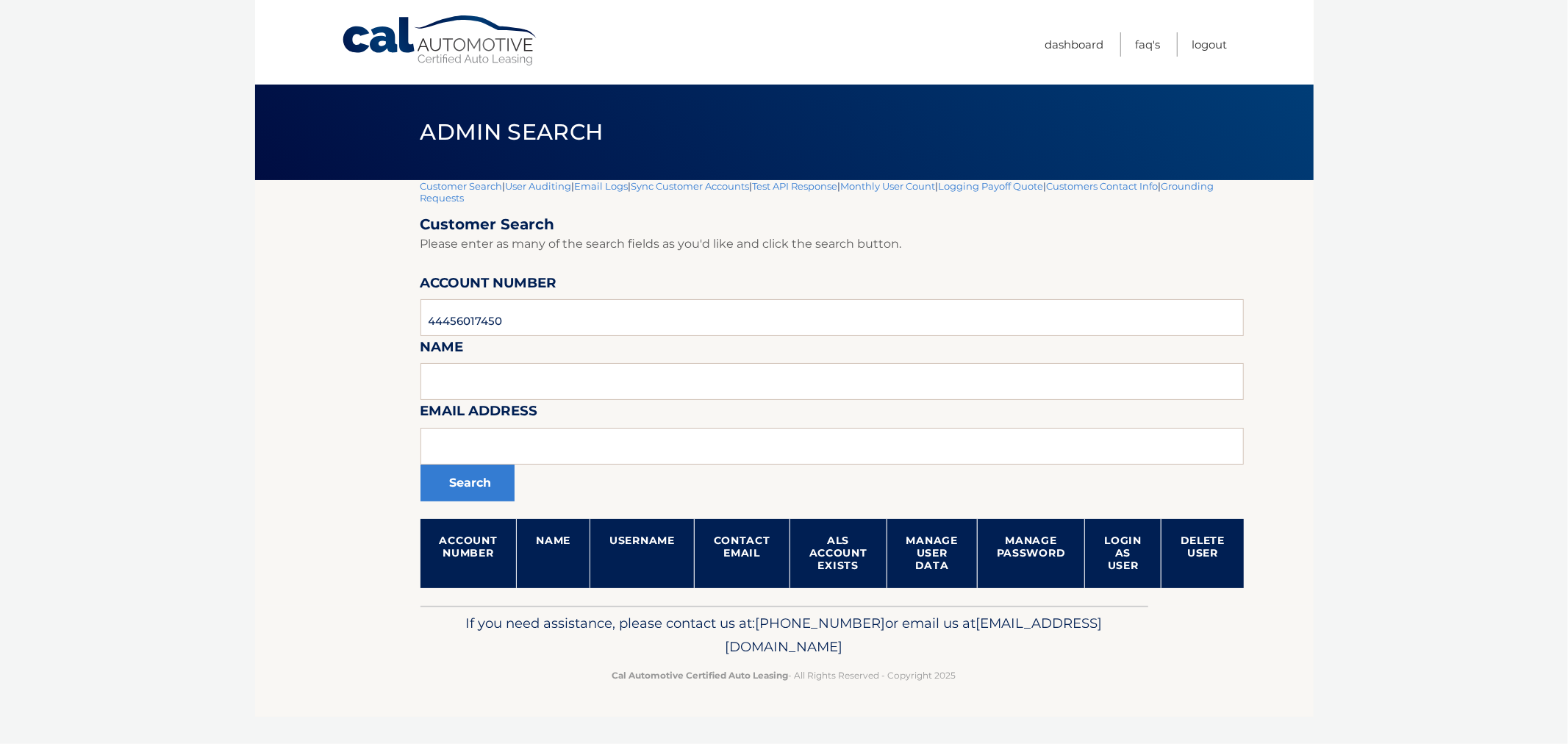
click at [418, 120] on h1 "Admin Search" at bounding box center [512, 132] width 216 height 39
drag, startPoint x: 419, startPoint y: 126, endPoint x: 1049, endPoint y: 701, distance: 853.0
click at [1036, 743] on html "Cal Automotive Menu Dashboard FAQ's Logout" at bounding box center [784, 372] width 1568 height 744
click at [1053, 687] on footer "If you need assistance, please contact us at: [PHONE_NUMBER] or email us at [EM…" at bounding box center [784, 661] width 1059 height 111
drag, startPoint x: 435, startPoint y: 140, endPoint x: 955, endPoint y: 694, distance: 759.8
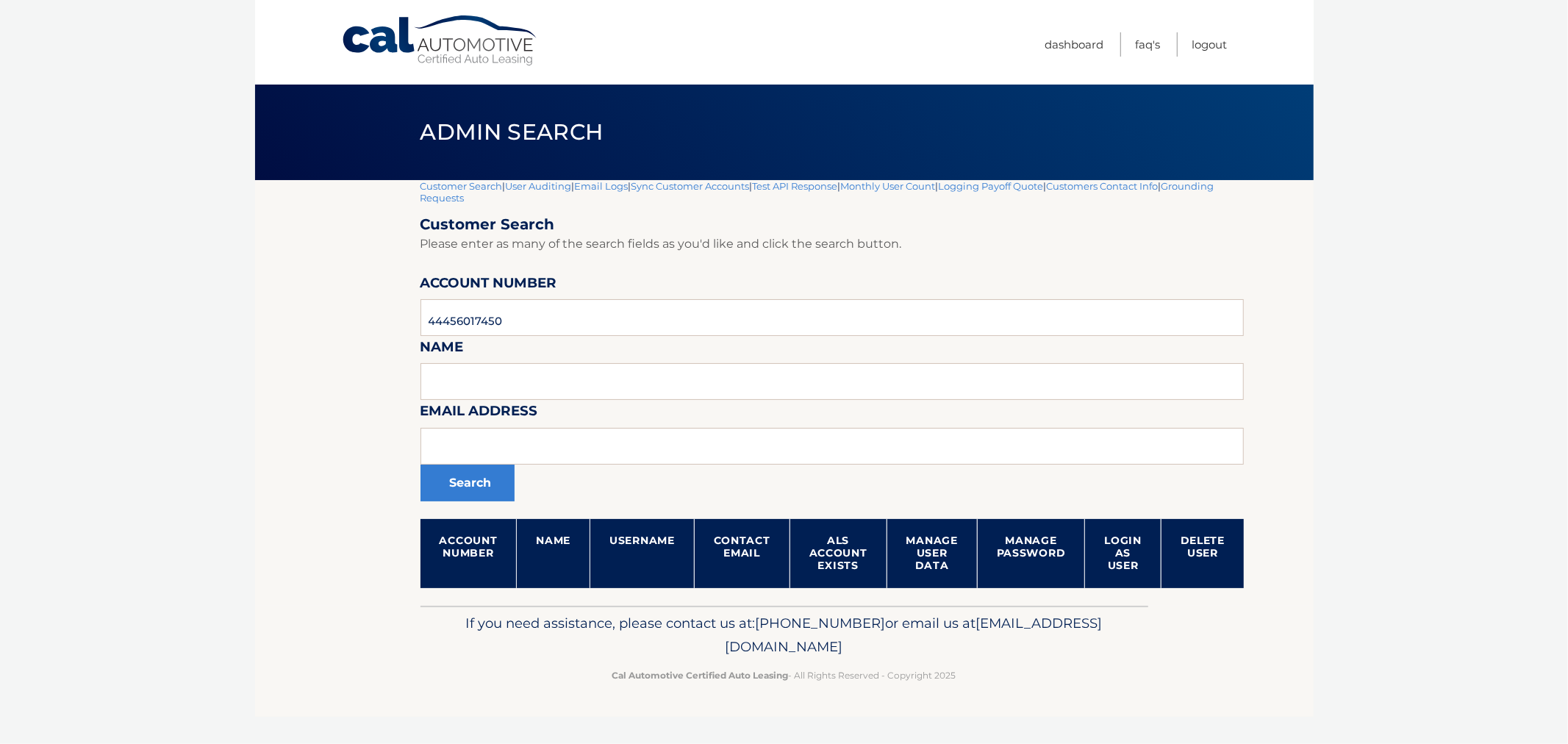
click at [955, 696] on div "Cal Automotive Menu Dashboard FAQ's Logout |" at bounding box center [784, 372] width 1059 height 744
click at [957, 689] on footer "If you need assistance, please contact us at: [PHONE_NUMBER] or email us at [EM…" at bounding box center [784, 661] width 1059 height 111
drag, startPoint x: 943, startPoint y: 680, endPoint x: 363, endPoint y: 137, distance: 794.5
click at [363, 137] on div "Cal Automotive Menu Dashboard FAQ's Logout |" at bounding box center [784, 372] width 1059 height 744
click at [388, 116] on div "Admin Search" at bounding box center [784, 132] width 1059 height 96
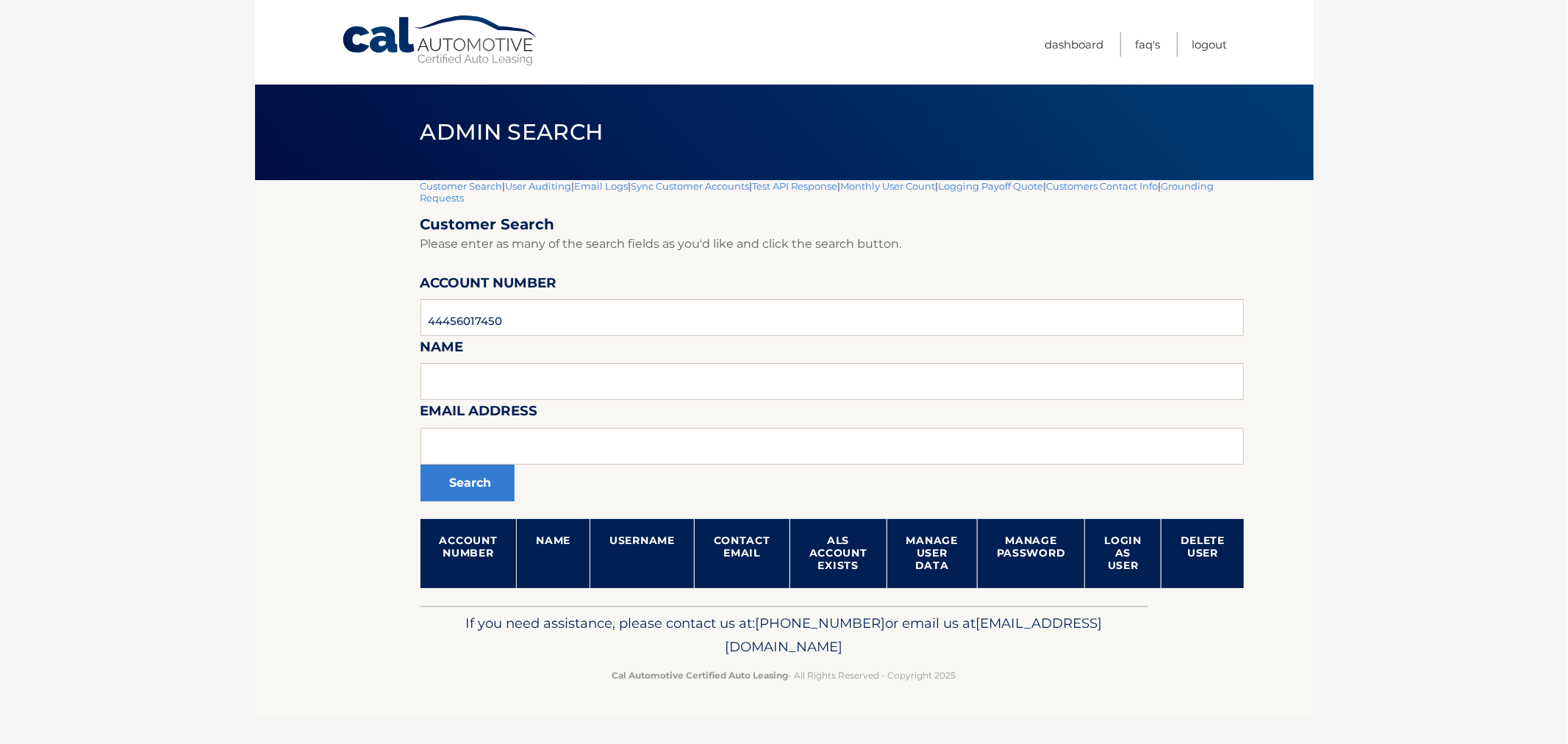
drag, startPoint x: 405, startPoint y: 122, endPoint x: 1038, endPoint y: 696, distance: 854.5
click at [1038, 696] on div "Cal Automotive Menu Dashboard FAQ's Logout |" at bounding box center [784, 372] width 1059 height 744
click at [1035, 682] on div "If you need assistance, please contact us at: [PHONE_NUMBER] or email us at [EM…" at bounding box center [784, 647] width 727 height 83
drag, startPoint x: 1030, startPoint y: 699, endPoint x: 399, endPoint y: 121, distance: 855.7
click at [384, 160] on div "Cal Automotive Menu Dashboard FAQ's Logout |" at bounding box center [784, 372] width 1059 height 744
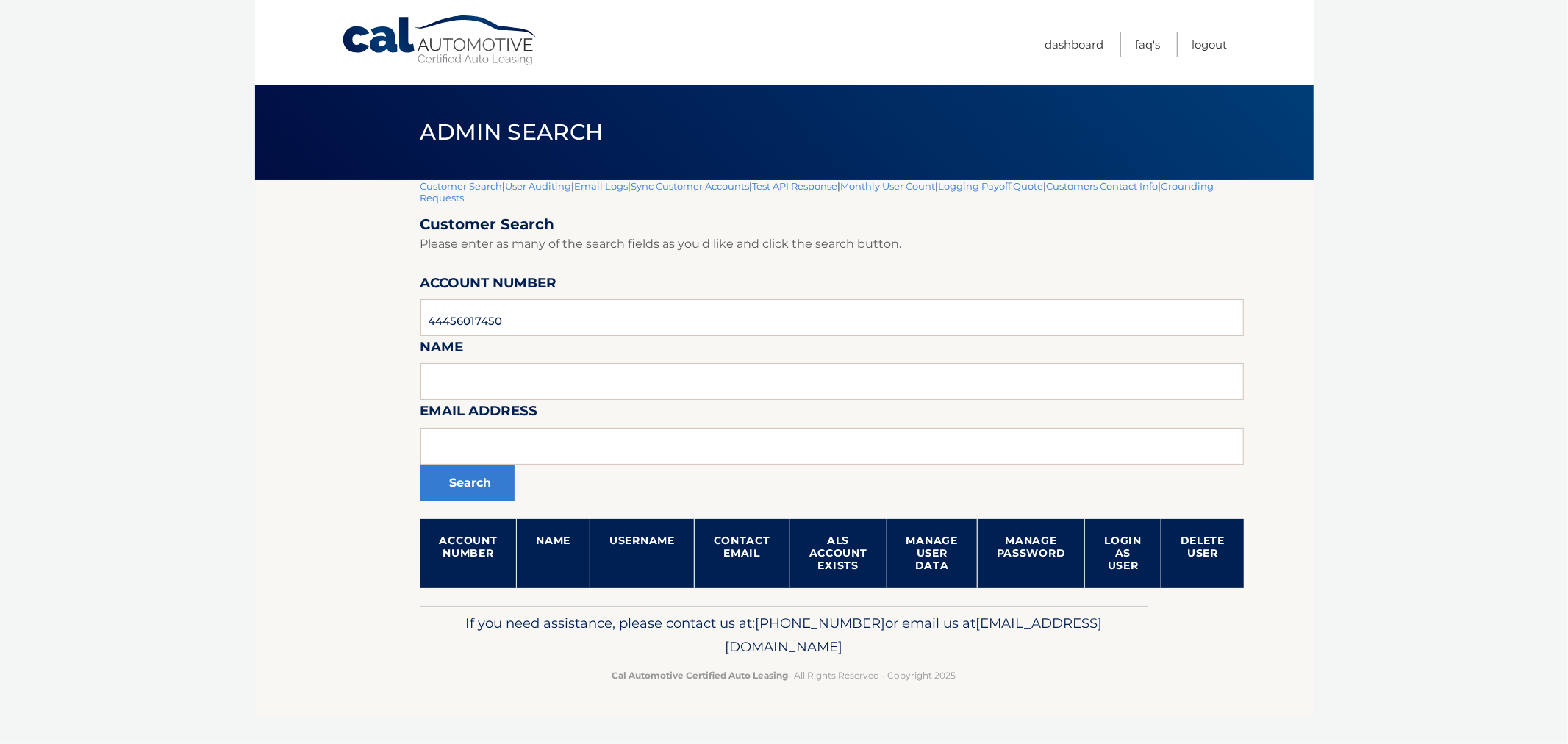
click at [399, 117] on div "Admin Search" at bounding box center [784, 132] width 1059 height 96
